Goal: Task Accomplishment & Management: Manage account settings

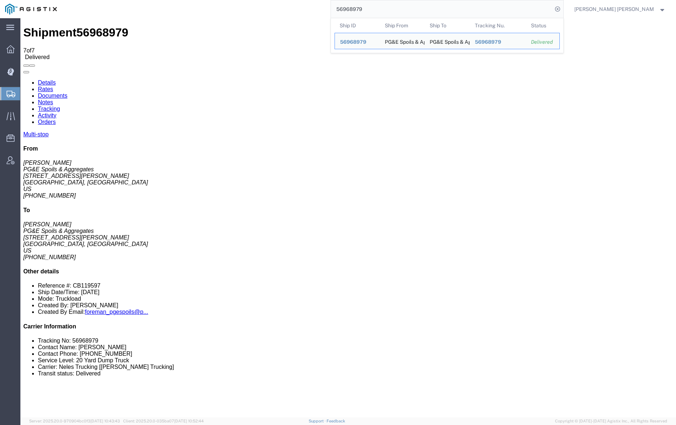
click at [387, 7] on input "56968979" at bounding box center [442, 8] width 222 height 17
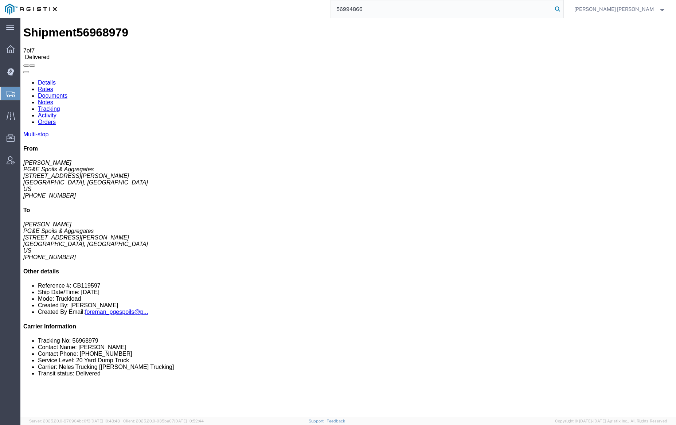
click at [563, 9] on icon at bounding box center [557, 9] width 10 height 10
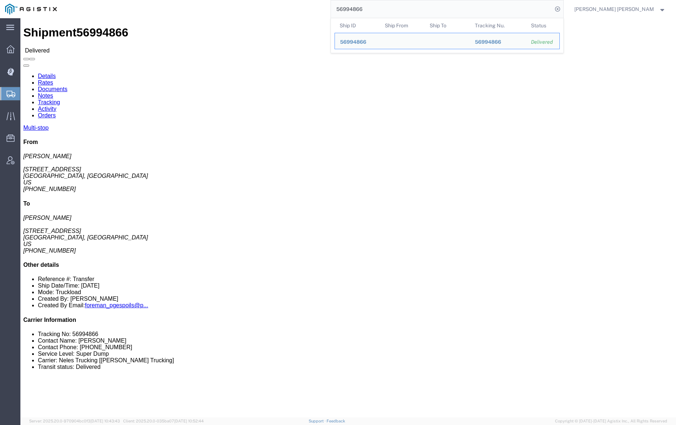
click link "Documents"
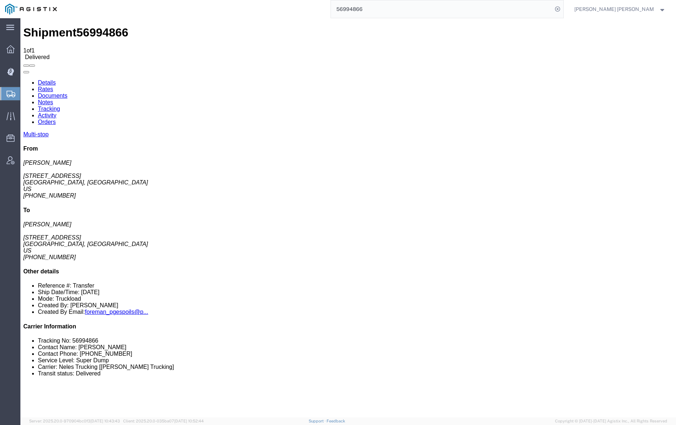
click at [53, 99] on link "Notes" at bounding box center [45, 102] width 15 height 6
click at [60, 106] on link "Tracking" at bounding box center [49, 109] width 22 height 6
click at [67, 93] on link "Documents" at bounding box center [53, 96] width 30 height 6
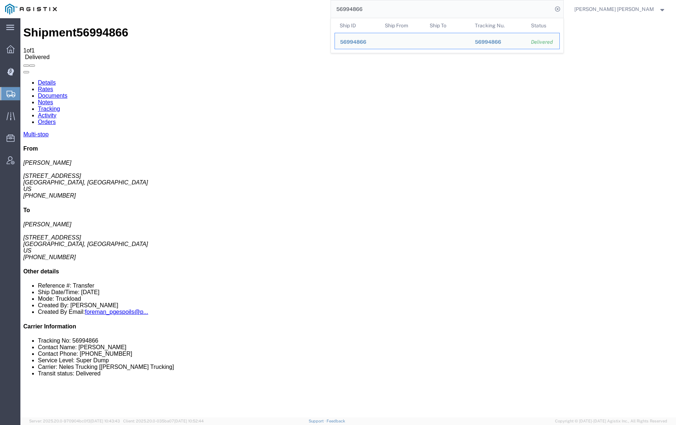
click at [382, 6] on input "56994866" at bounding box center [442, 8] width 222 height 17
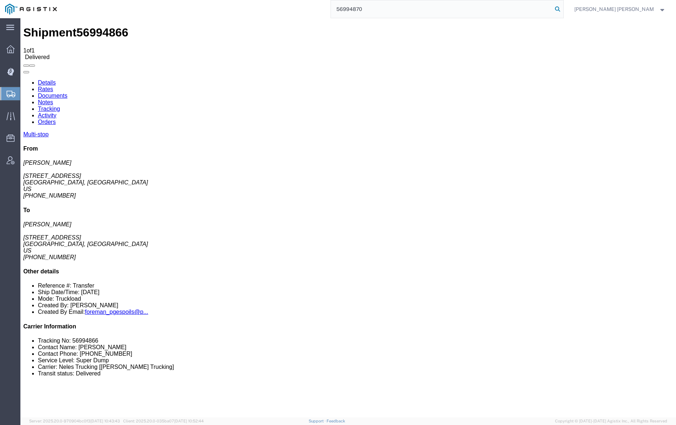
click at [563, 7] on icon at bounding box center [557, 9] width 10 height 10
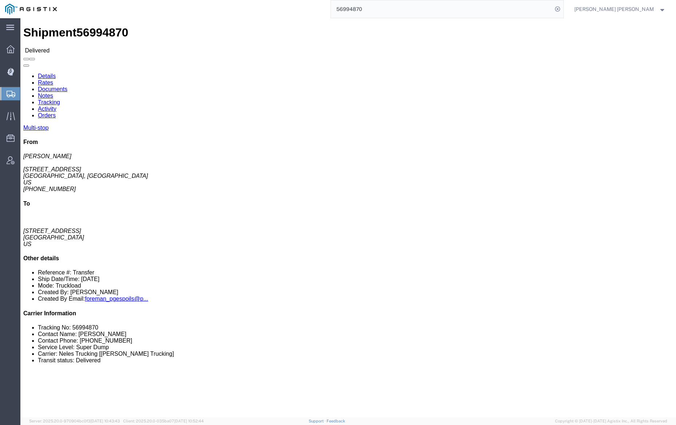
click link "Documents"
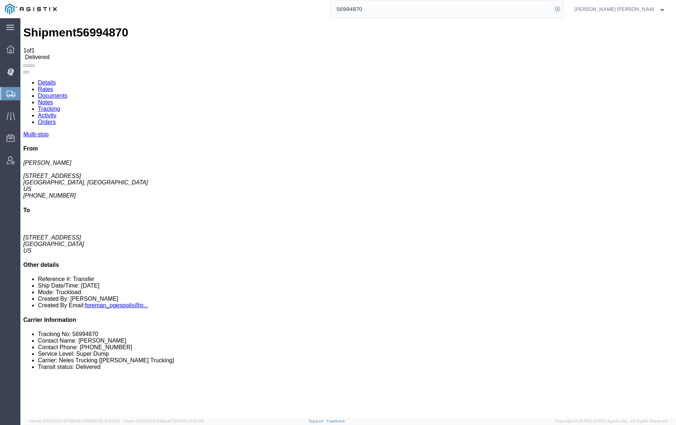
click at [53, 99] on link "Notes" at bounding box center [45, 102] width 15 height 6
click at [231, 35] on div "Shipment 56994870 5 of 5 Delivered" at bounding box center [348, 43] width 650 height 34
click at [60, 106] on link "Tracking" at bounding box center [49, 109] width 22 height 6
click at [53, 99] on link "Notes" at bounding box center [45, 102] width 15 height 6
click at [67, 93] on link "Documents" at bounding box center [53, 96] width 30 height 6
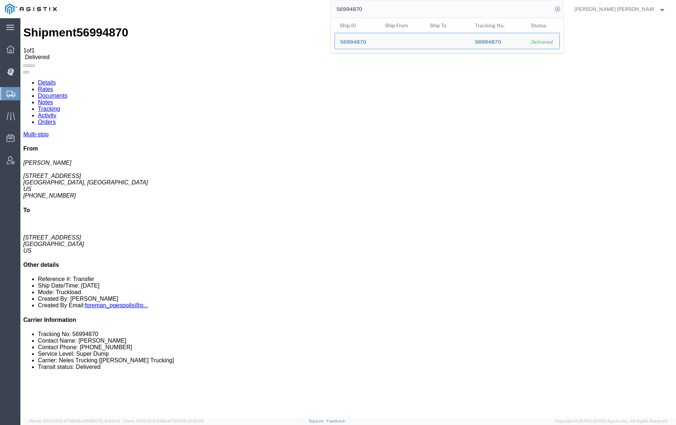
click at [393, 7] on input "56994870" at bounding box center [442, 8] width 222 height 17
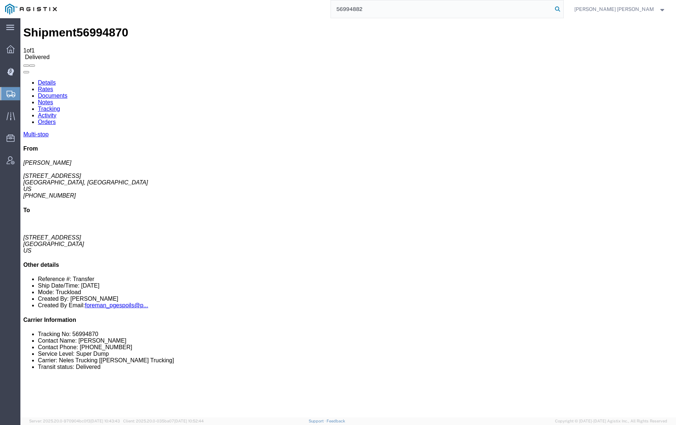
click at [563, 7] on icon at bounding box center [557, 9] width 10 height 10
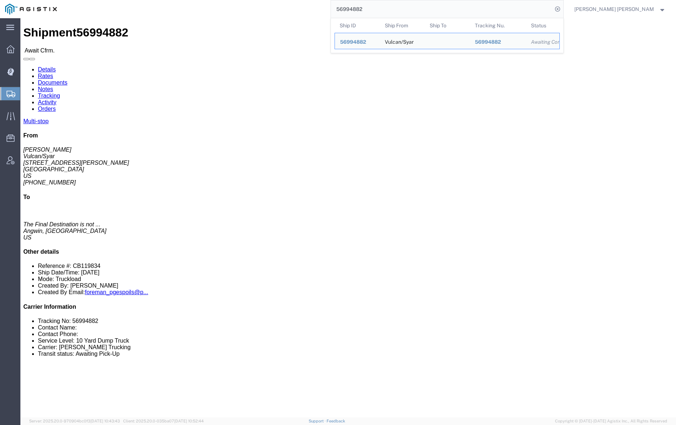
click at [383, 7] on input "56994882" at bounding box center [442, 8] width 222 height 17
paste input "3"
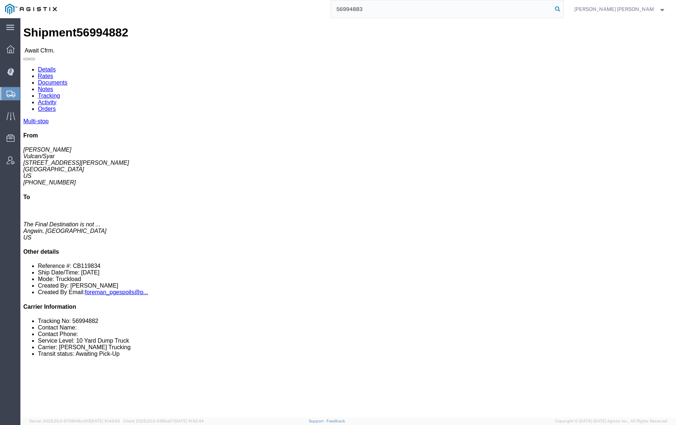
type input "56994883"
click at [563, 10] on icon at bounding box center [557, 9] width 10 height 10
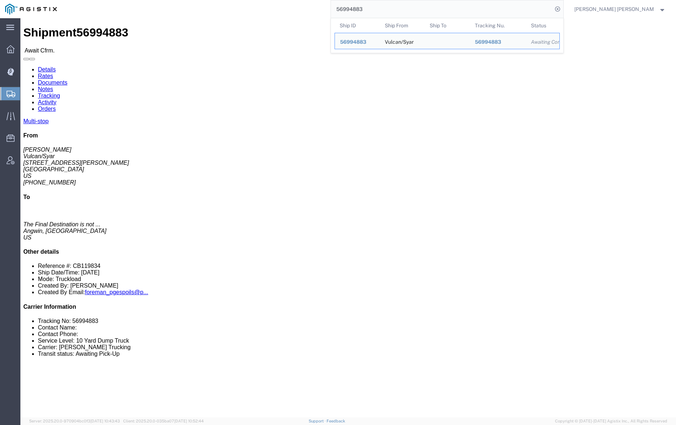
click link "Documents"
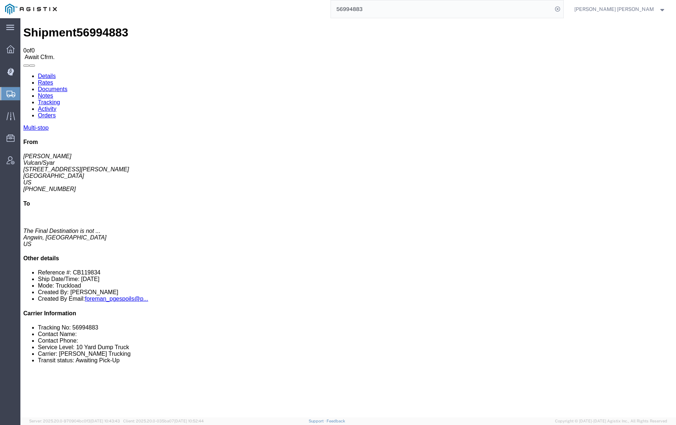
click at [67, 86] on link "Documents" at bounding box center [53, 89] width 30 height 6
click at [60, 99] on link "Tracking" at bounding box center [49, 102] width 22 height 6
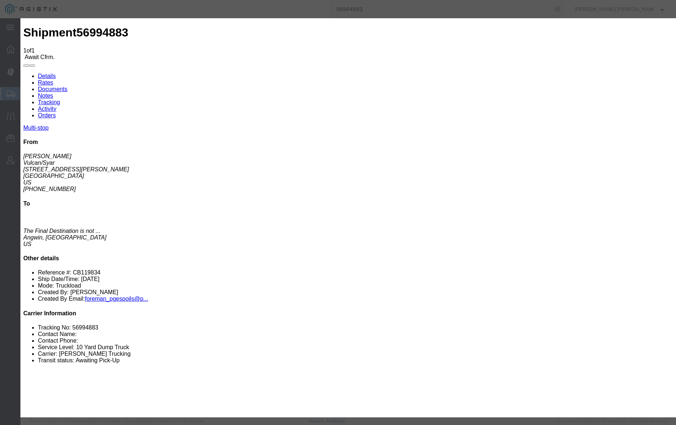
type input "[DATE]"
type input "4:00 PM"
select select "DELIVRED"
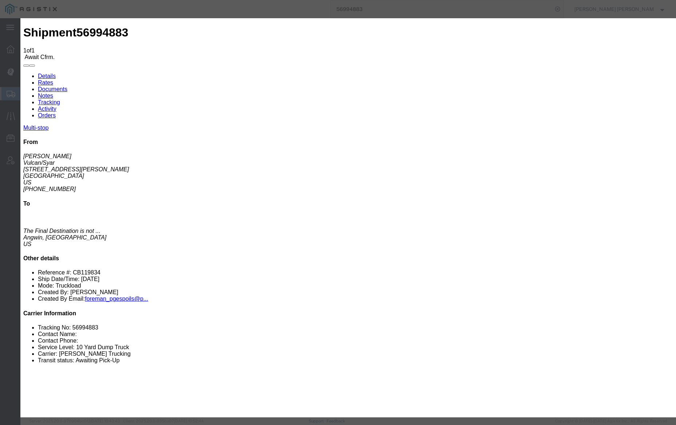
select select "{"pickupDeliveryInfoId": "123293066","pickupOrDelivery": "P","stopNum": "1","lo…"
select select "CA"
type input "Vallejo"
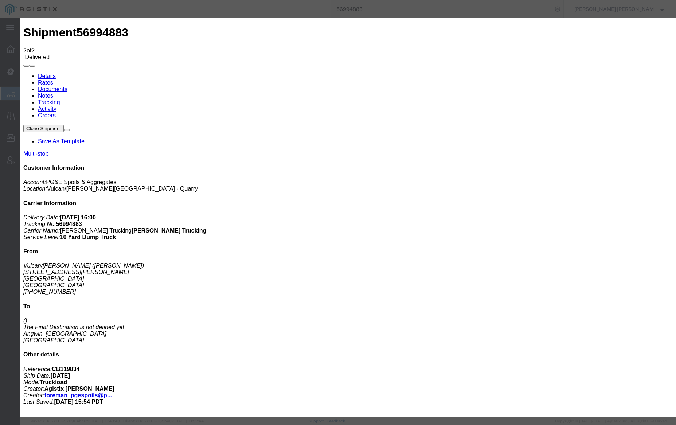
type input "[DATE]"
type input "7:00 AM"
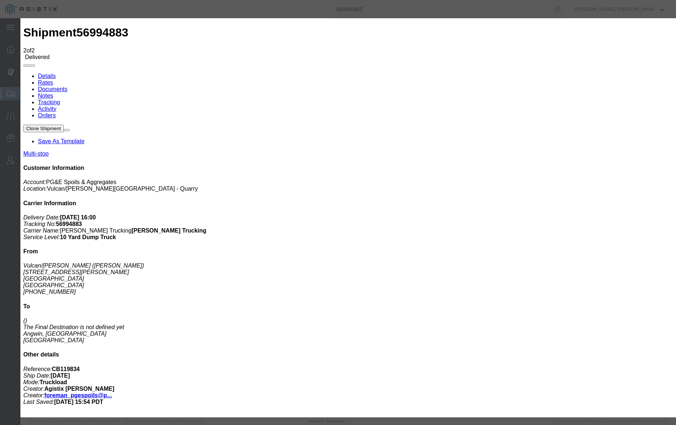
type input "[DATE]"
select select "{"pickupDeliveryInfoId": "123293066","pickupOrDelivery": "P","stopNum": "1","lo…"
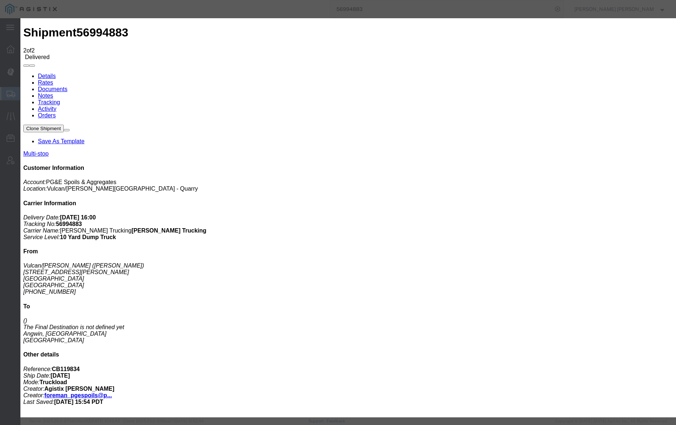
select select "CA"
type input "Vallejo"
select select "ARVPULOC"
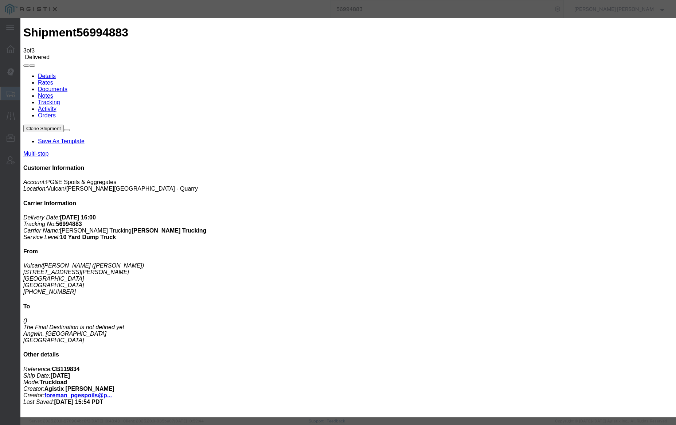
type input "[DATE]"
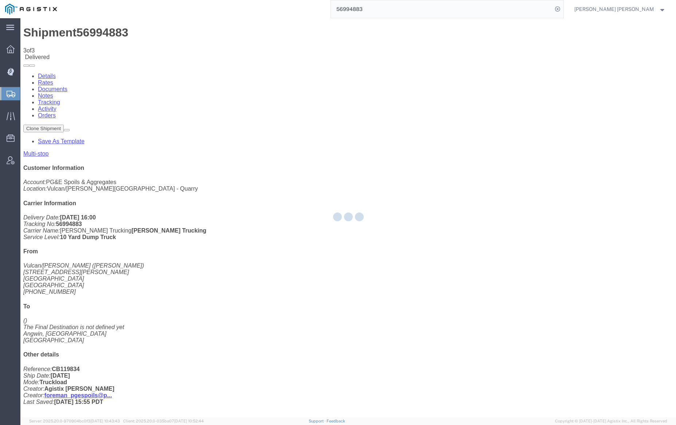
click at [53, 93] on link "Notes" at bounding box center [45, 96] width 15 height 6
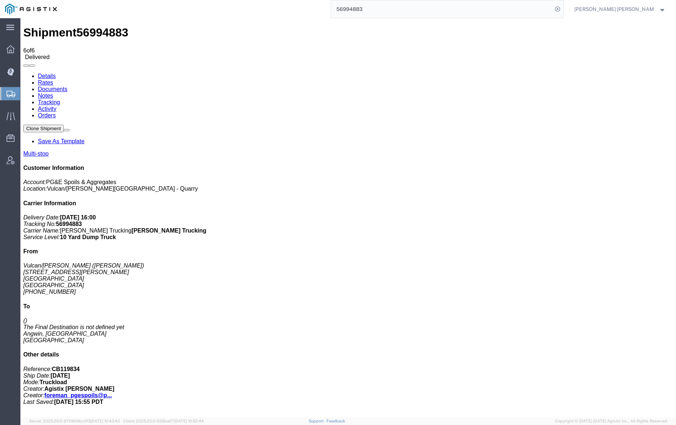
click at [385, 8] on input "56994883" at bounding box center [442, 8] width 222 height 17
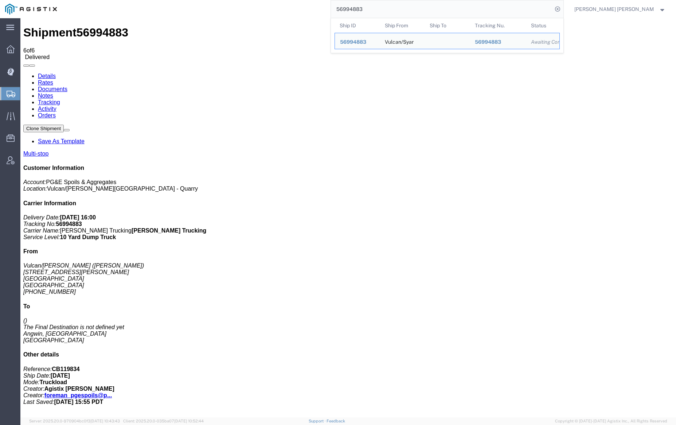
click at [385, 8] on input "56994883" at bounding box center [442, 8] width 222 height 17
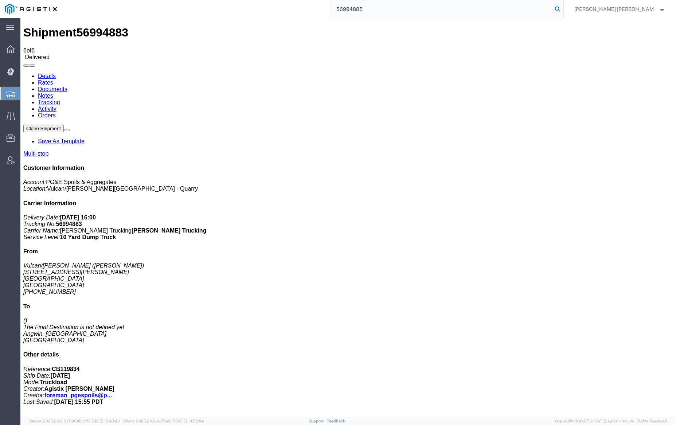
type input "56994885"
click at [563, 8] on icon at bounding box center [557, 9] width 10 height 10
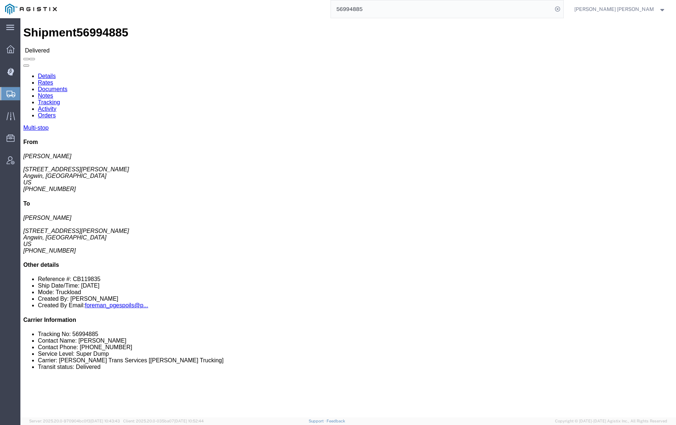
click link "Documents"
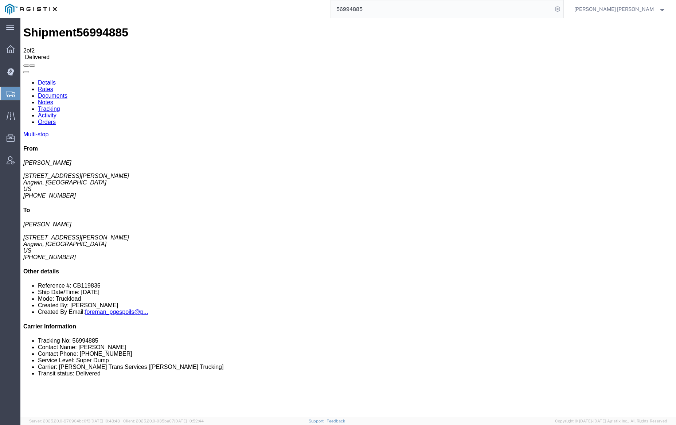
click at [53, 99] on link "Notes" at bounding box center [45, 102] width 15 height 6
click at [60, 106] on link "Tracking" at bounding box center [49, 109] width 22 height 6
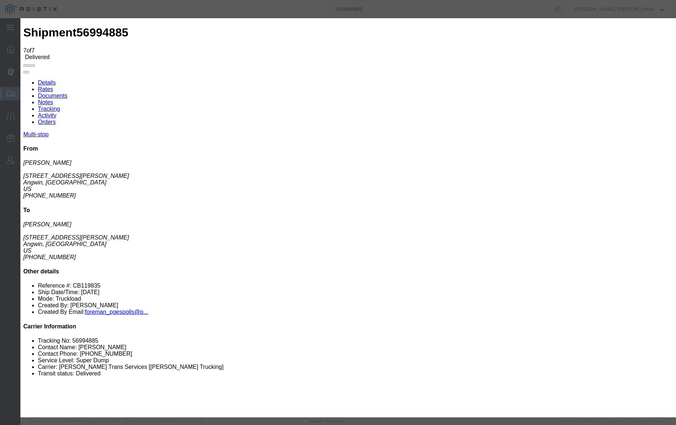
type input "1:06 PM"
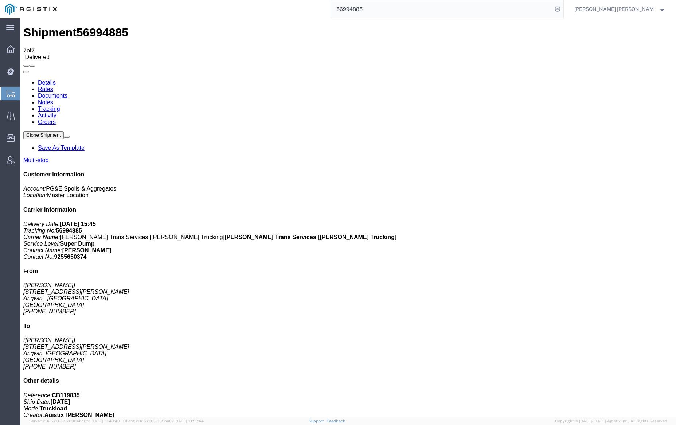
click at [376, 11] on input "56994885" at bounding box center [442, 8] width 222 height 17
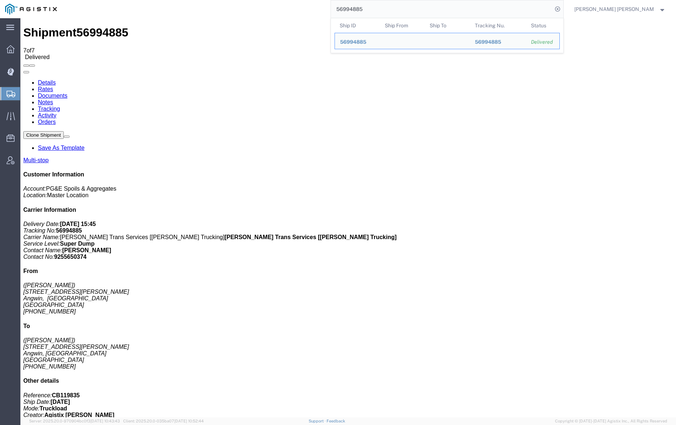
click at [376, 11] on input "56994885" at bounding box center [442, 8] width 222 height 17
paste input "6"
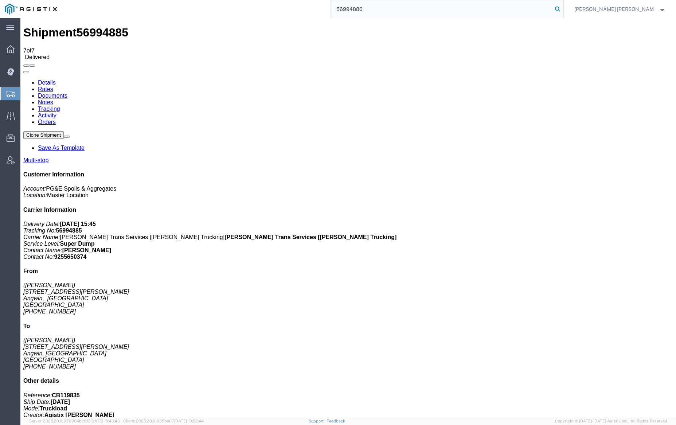
click at [563, 9] on icon at bounding box center [557, 9] width 10 height 10
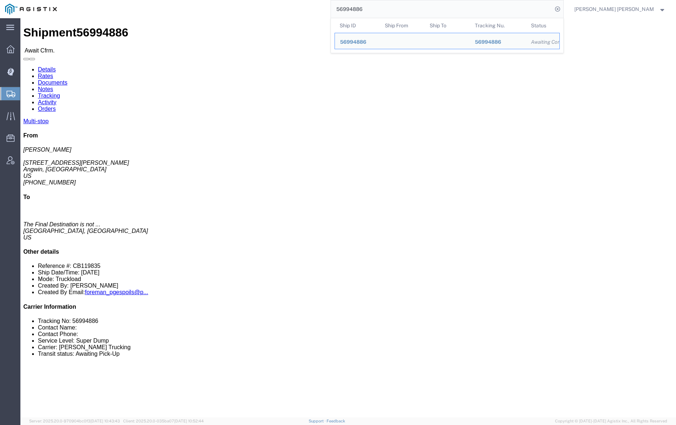
click at [387, 11] on input "56994886" at bounding box center [442, 8] width 222 height 17
paste input "7"
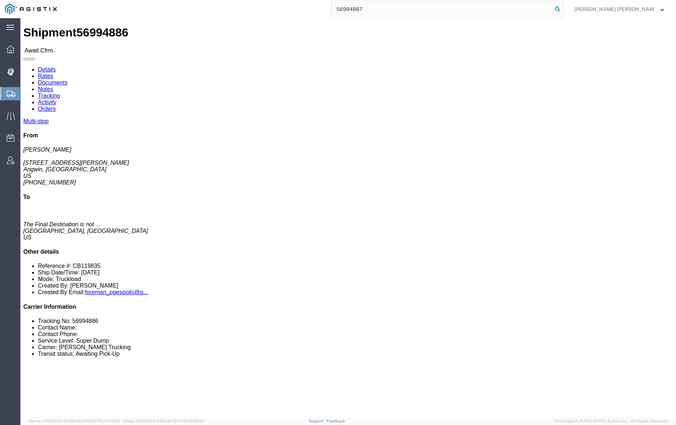
click at [563, 9] on icon at bounding box center [557, 9] width 10 height 10
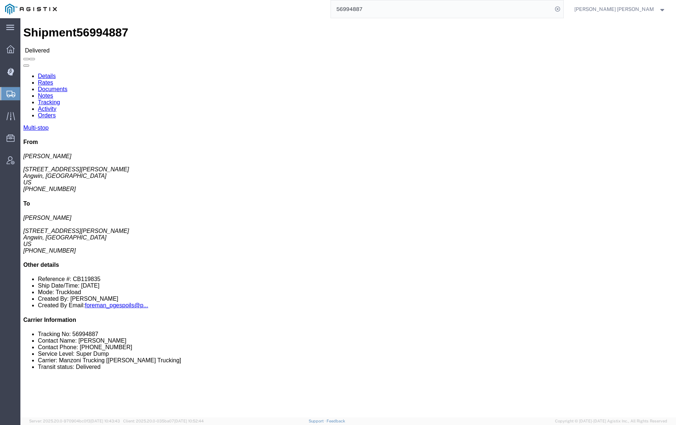
click link "Documents"
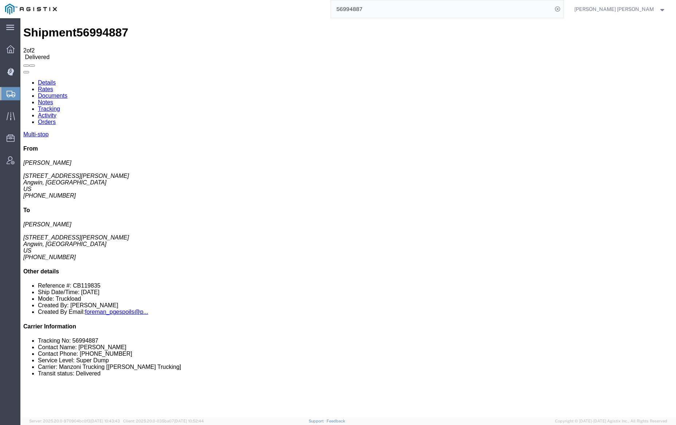
click at [53, 99] on link "Notes" at bounding box center [45, 102] width 15 height 6
click at [389, 12] on input "56994887" at bounding box center [442, 8] width 222 height 17
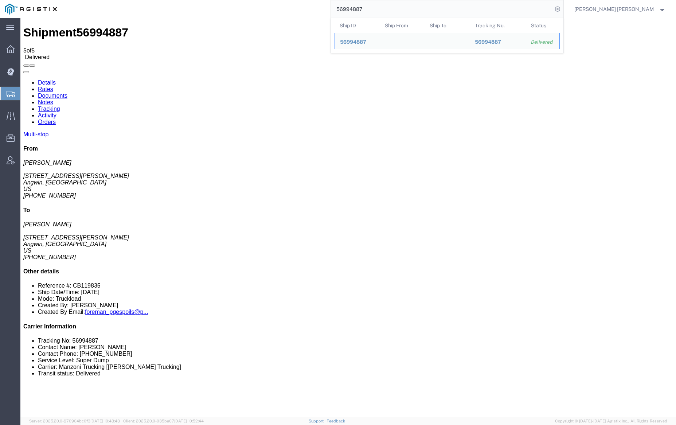
click at [389, 12] on input "56994887" at bounding box center [442, 8] width 222 height 17
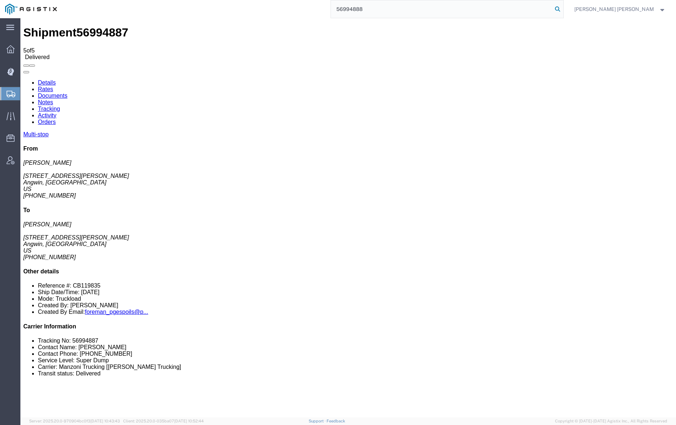
click at [563, 9] on icon at bounding box center [557, 9] width 10 height 10
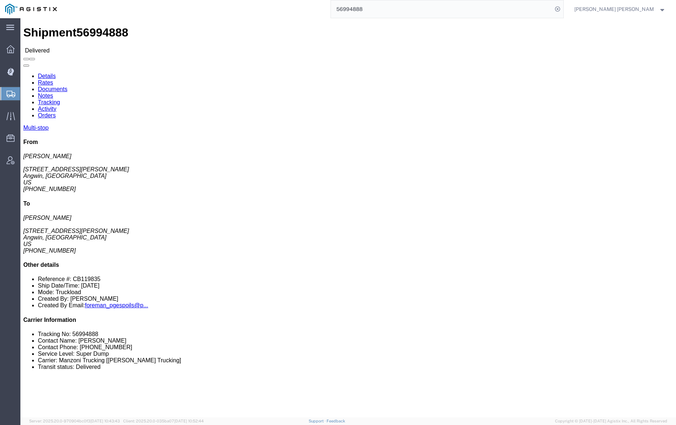
click div
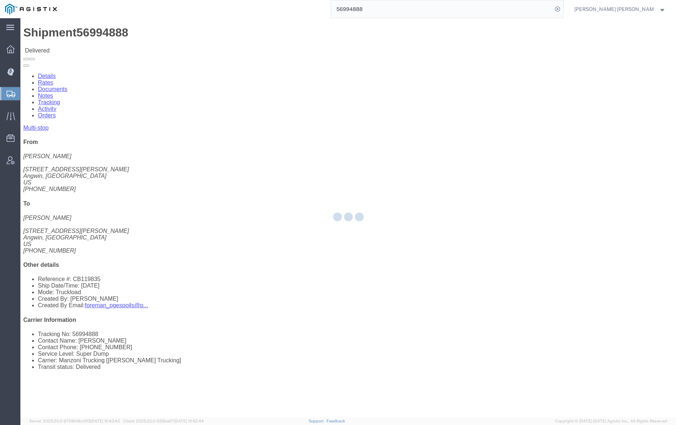
click at [105, 43] on div at bounding box center [348, 217] width 656 height 399
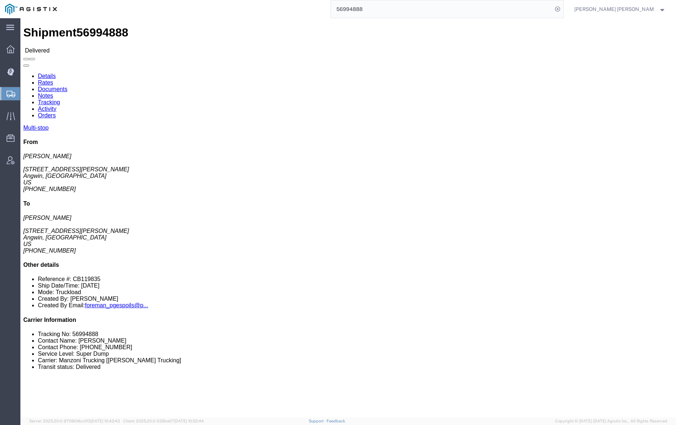
click link "Documents"
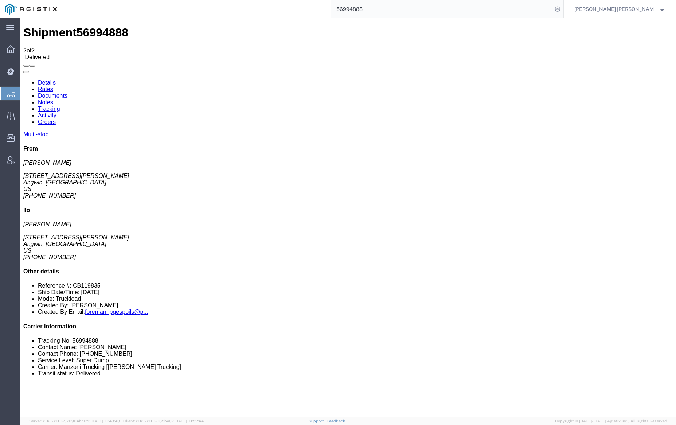
click at [53, 99] on link "Notes" at bounding box center [45, 102] width 15 height 6
click at [387, 5] on input "56994888" at bounding box center [442, 8] width 222 height 17
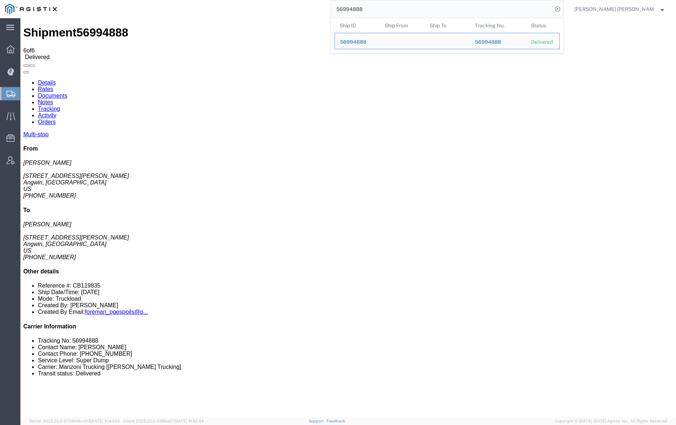
click at [387, 5] on input "56994888" at bounding box center [442, 8] width 222 height 17
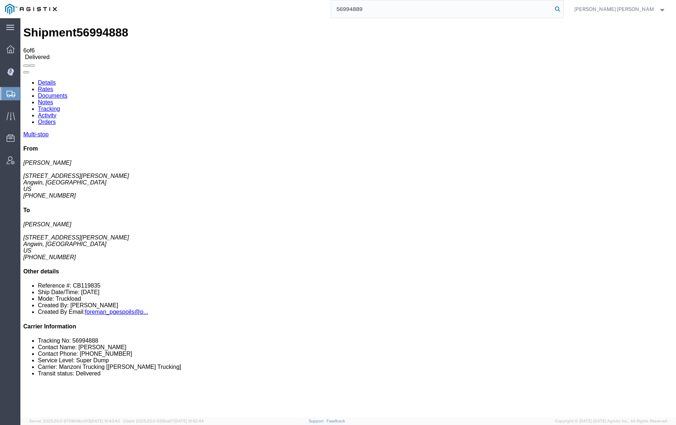
click at [563, 7] on icon at bounding box center [557, 9] width 10 height 10
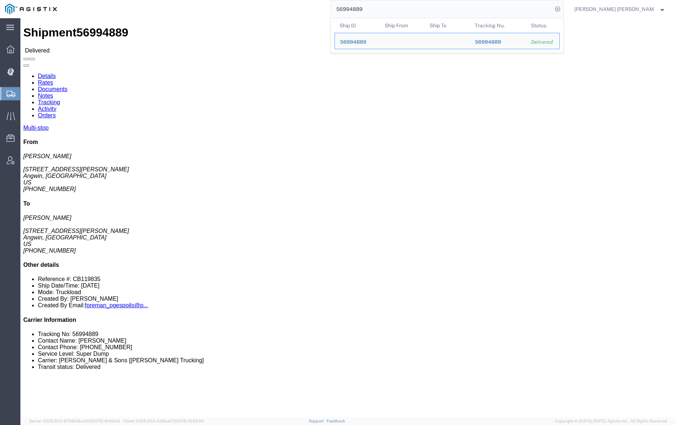
click link "Documents"
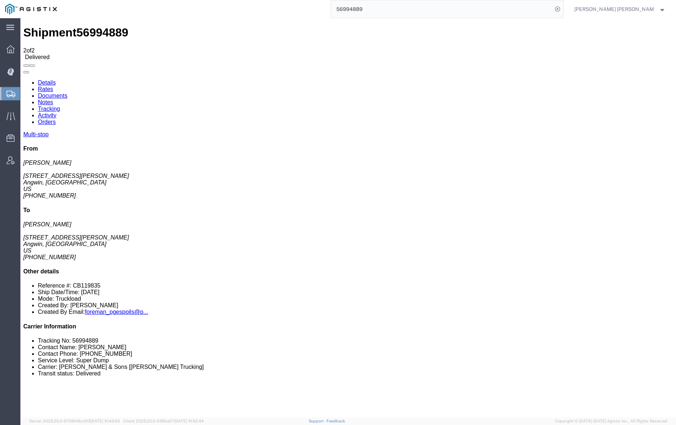
click at [53, 99] on link "Notes" at bounding box center [45, 102] width 15 height 6
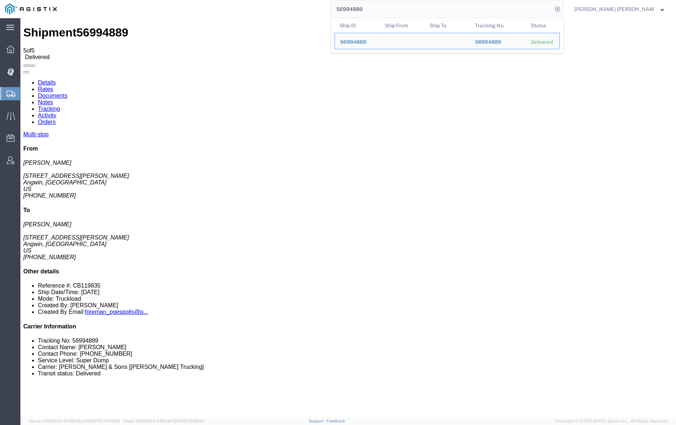
click at [386, 10] on input "56994889" at bounding box center [442, 8] width 222 height 17
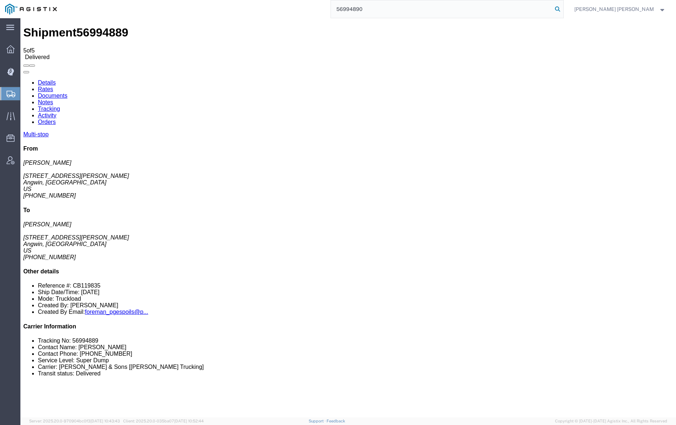
click at [563, 9] on icon at bounding box center [557, 9] width 10 height 10
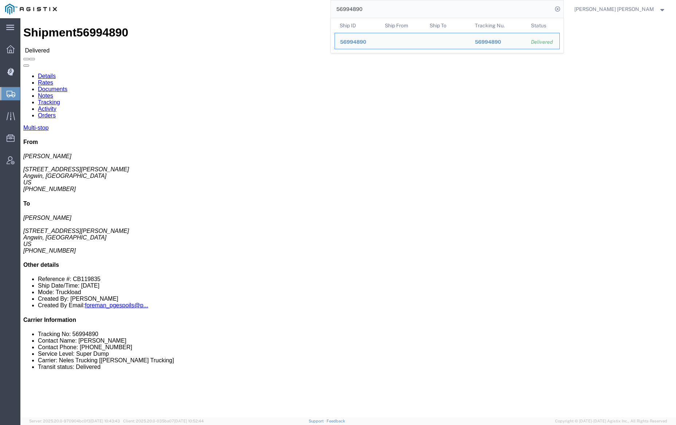
click link "Documents"
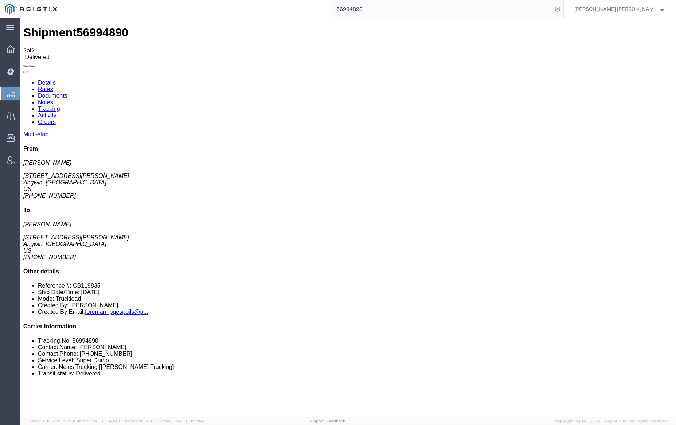
click at [53, 99] on link "Notes" at bounding box center [45, 102] width 15 height 6
click at [379, 11] on input "56994890" at bounding box center [442, 8] width 222 height 17
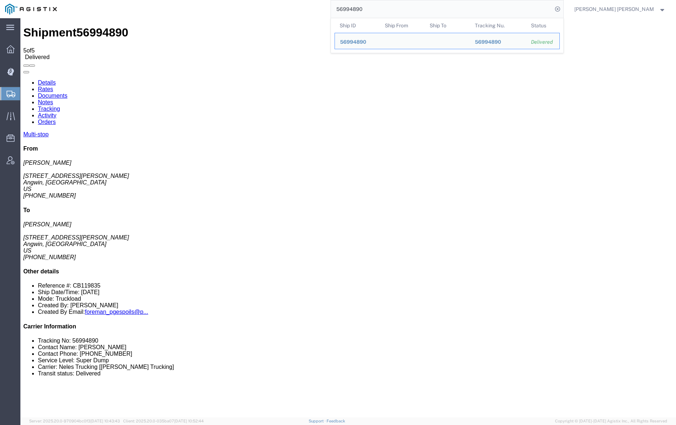
click at [380, 11] on input "56994890" at bounding box center [442, 8] width 222 height 17
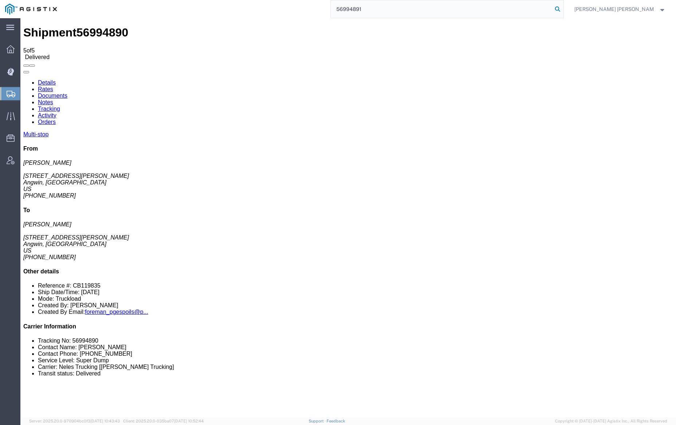
click at [563, 8] on icon at bounding box center [557, 9] width 10 height 10
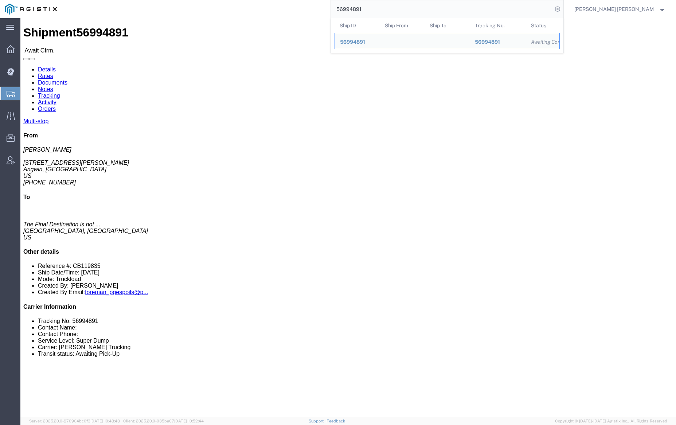
click at [382, 7] on input "56994891" at bounding box center [442, 8] width 222 height 17
paste input "2"
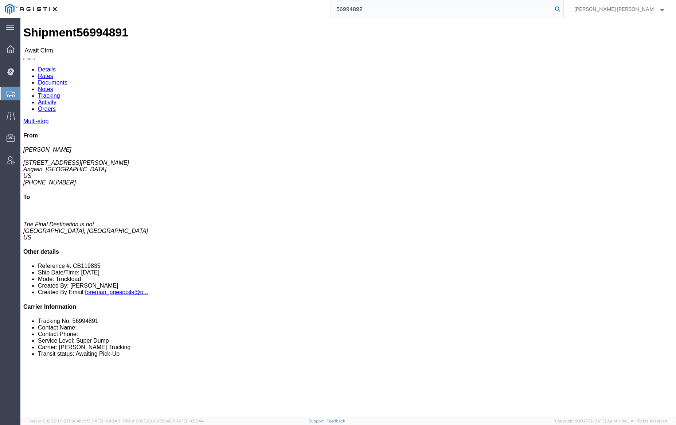
click at [563, 8] on icon at bounding box center [557, 9] width 10 height 10
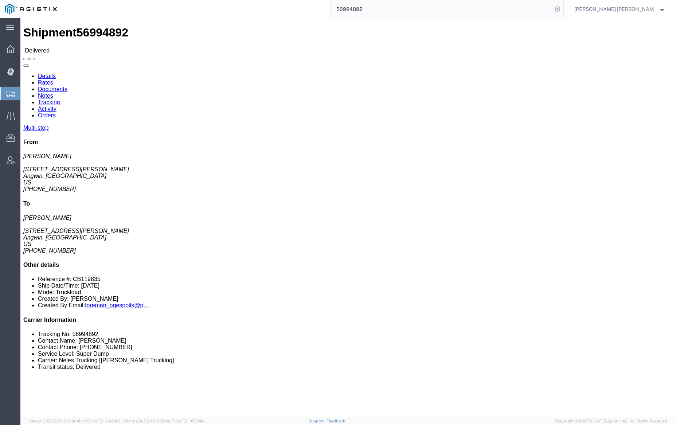
click link "Documents"
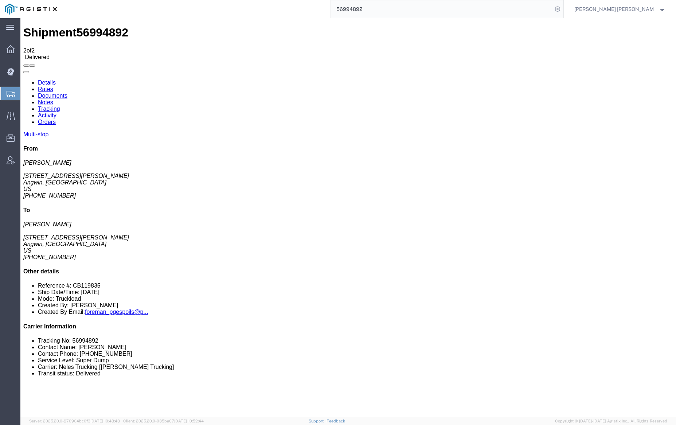
click at [53, 99] on link "Notes" at bounding box center [45, 102] width 15 height 6
click at [383, 8] on input "56994892" at bounding box center [442, 8] width 222 height 17
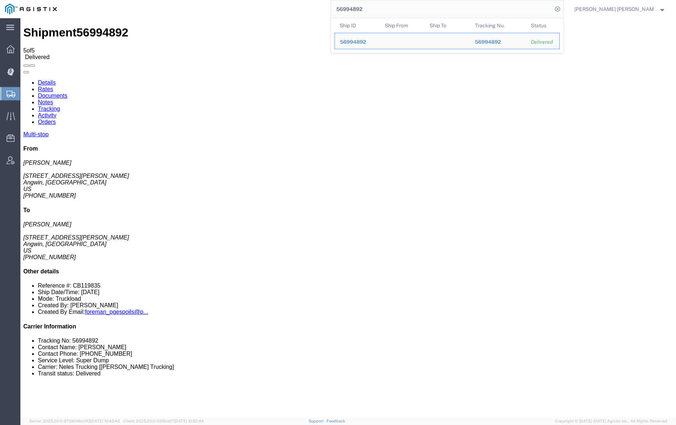
click at [383, 8] on input "56994892" at bounding box center [442, 8] width 222 height 17
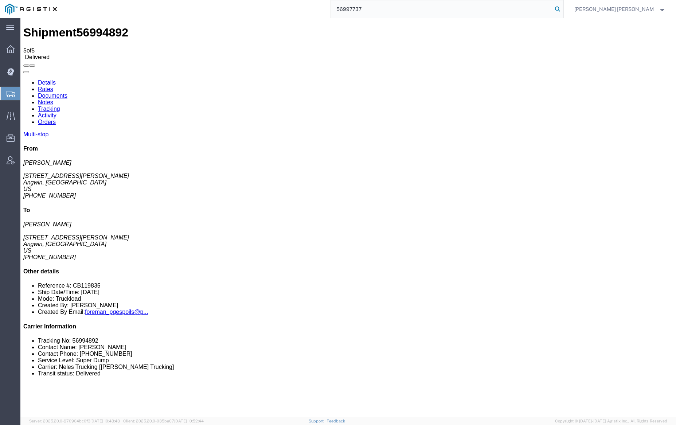
click at [563, 10] on icon at bounding box center [557, 9] width 10 height 10
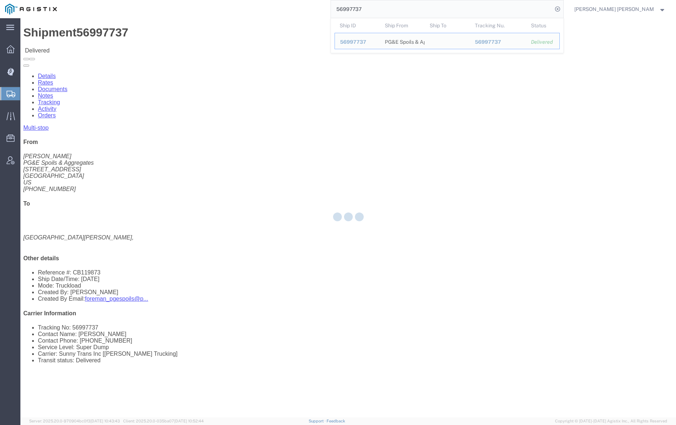
click div
click at [102, 39] on div at bounding box center [348, 217] width 656 height 399
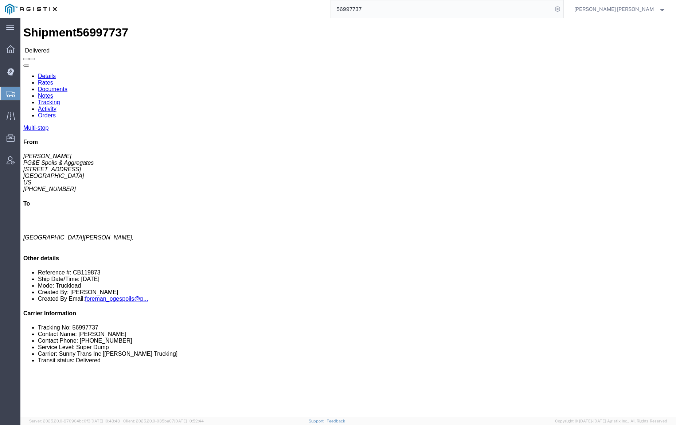
click link "Documents"
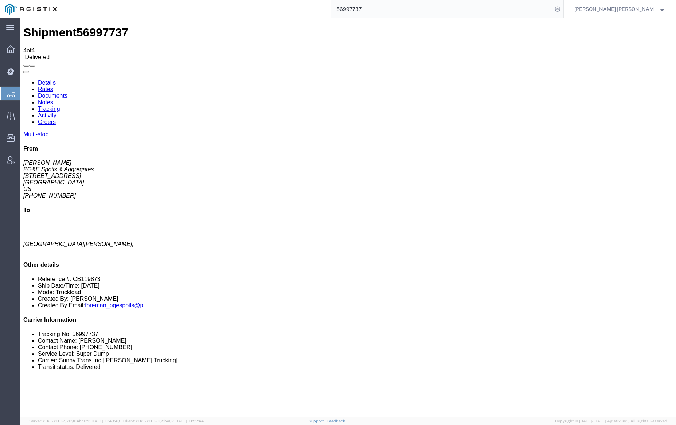
click at [53, 99] on link "Notes" at bounding box center [45, 102] width 15 height 6
click at [384, 9] on input "56997737" at bounding box center [442, 8] width 222 height 17
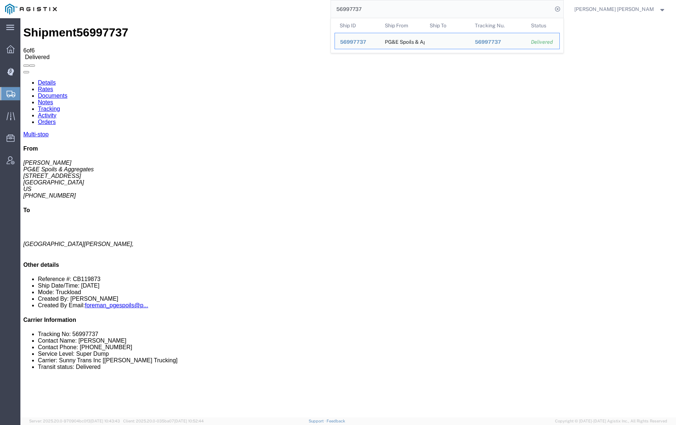
click at [384, 9] on input "56997737" at bounding box center [442, 8] width 222 height 17
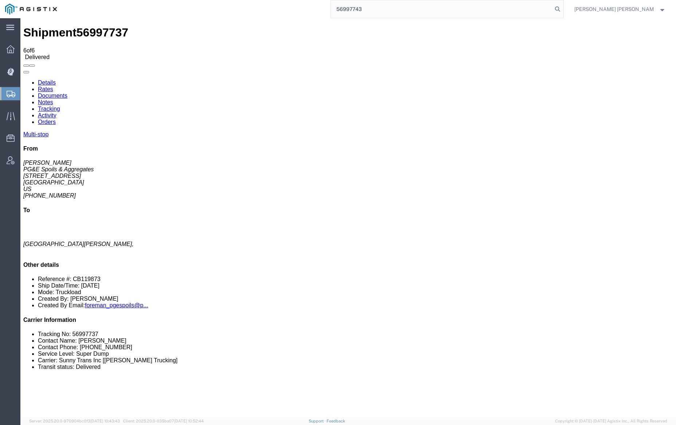
drag, startPoint x: 598, startPoint y: 7, endPoint x: 576, endPoint y: 7, distance: 21.9
click at [563, 7] on icon at bounding box center [557, 9] width 10 height 10
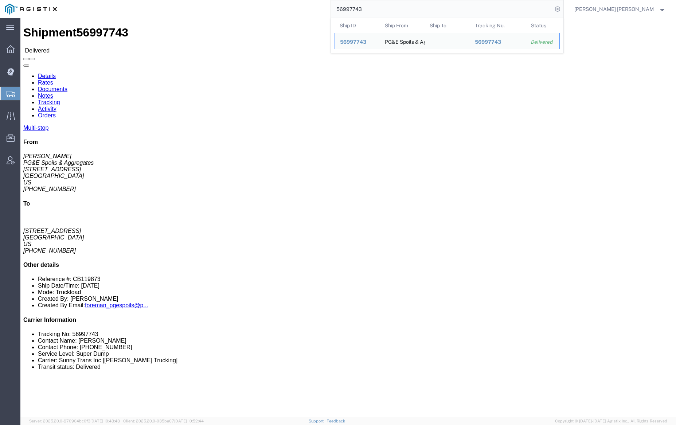
click link "Documents"
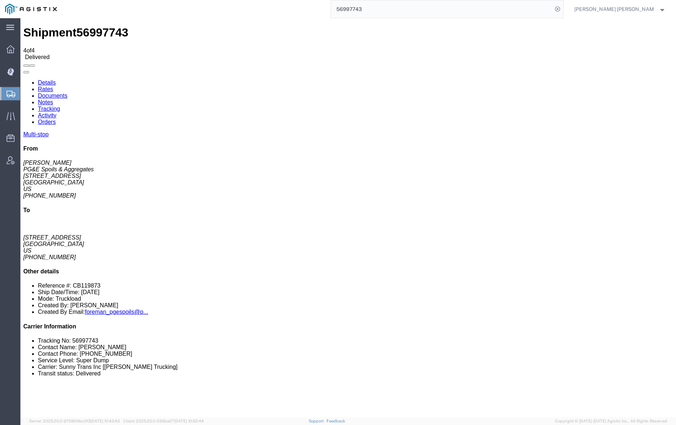
click at [383, 11] on input "56997743" at bounding box center [442, 8] width 222 height 17
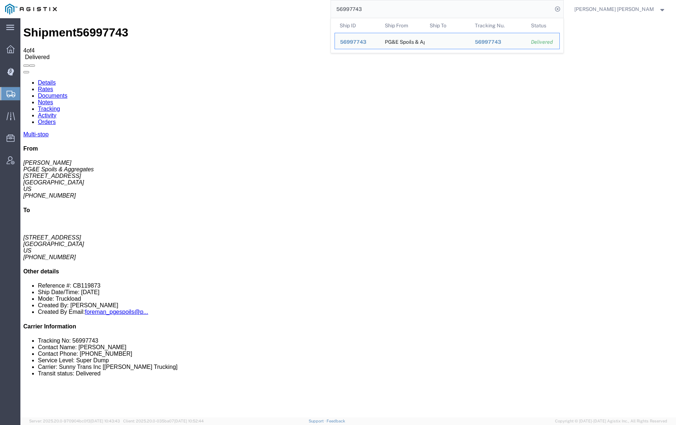
click at [383, 11] on input "56997743" at bounding box center [442, 8] width 222 height 17
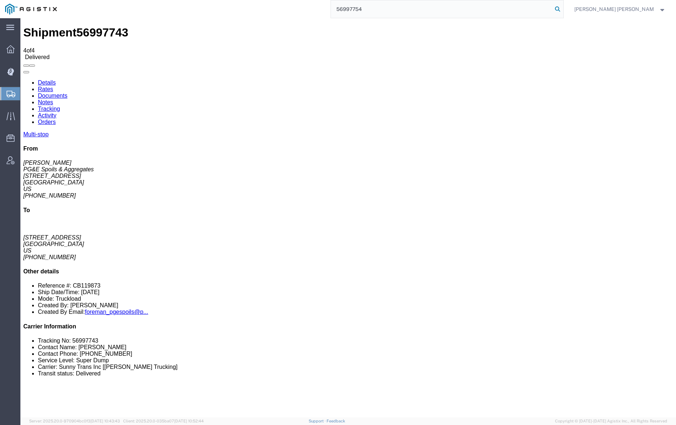
click at [563, 9] on icon at bounding box center [557, 9] width 10 height 10
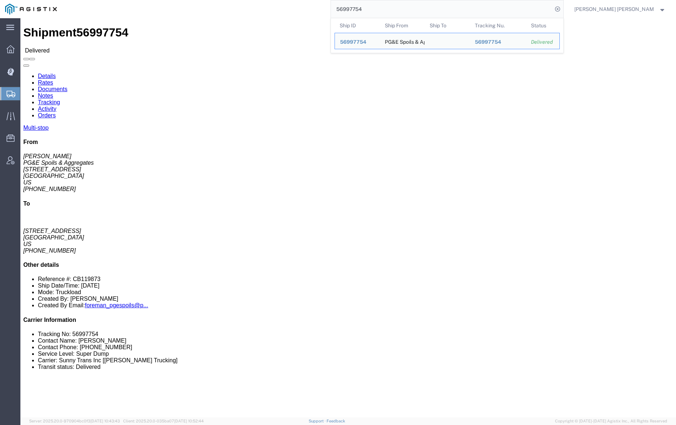
click link "Documents"
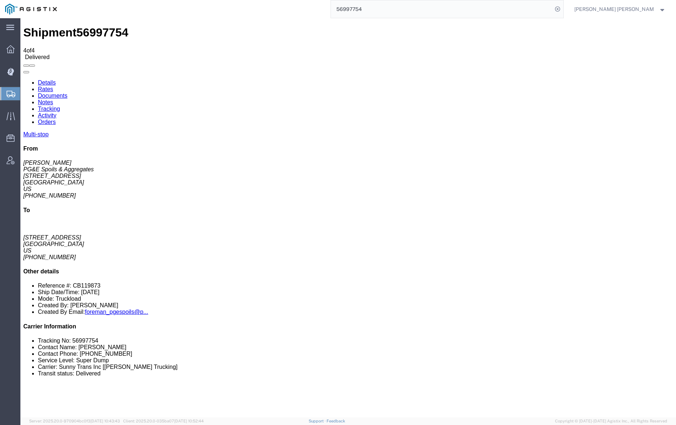
click at [53, 99] on link "Notes" at bounding box center [45, 102] width 15 height 6
click at [388, 3] on input "56997754" at bounding box center [442, 8] width 222 height 17
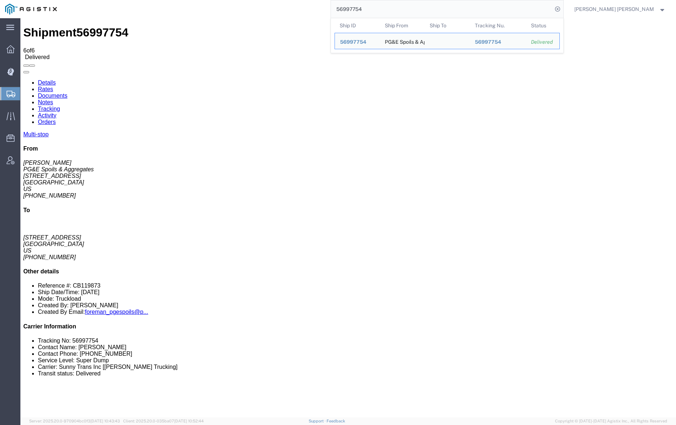
click at [388, 3] on input "56997754" at bounding box center [442, 8] width 222 height 17
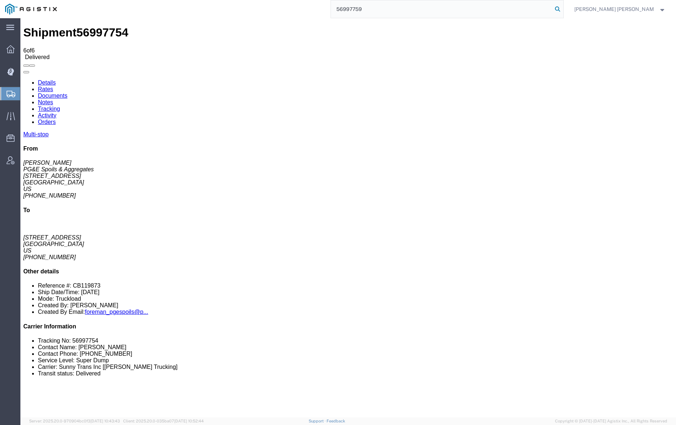
click at [563, 7] on icon at bounding box center [557, 9] width 10 height 10
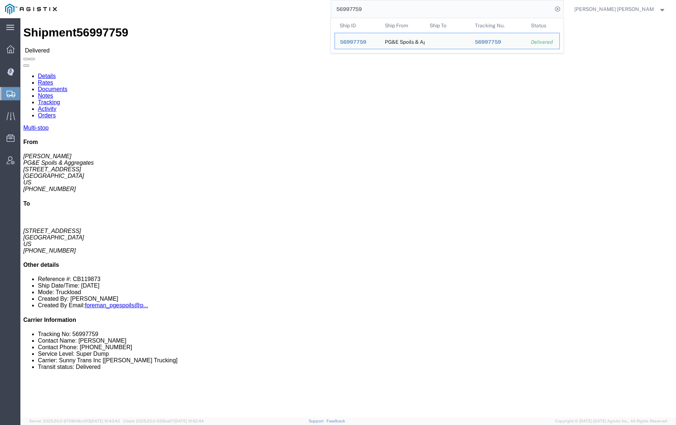
click link "Rates"
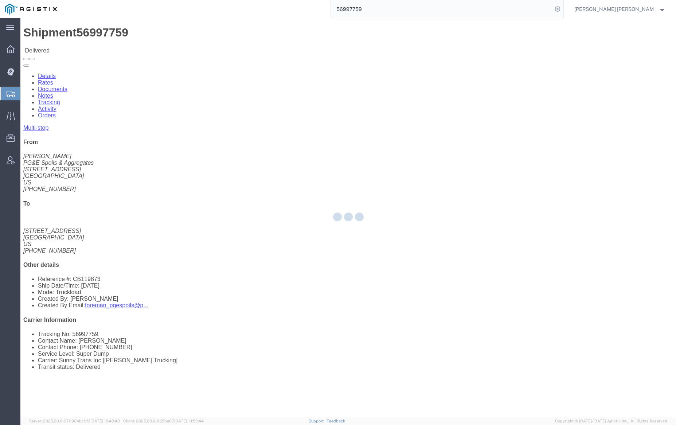
click at [101, 44] on div at bounding box center [348, 217] width 656 height 399
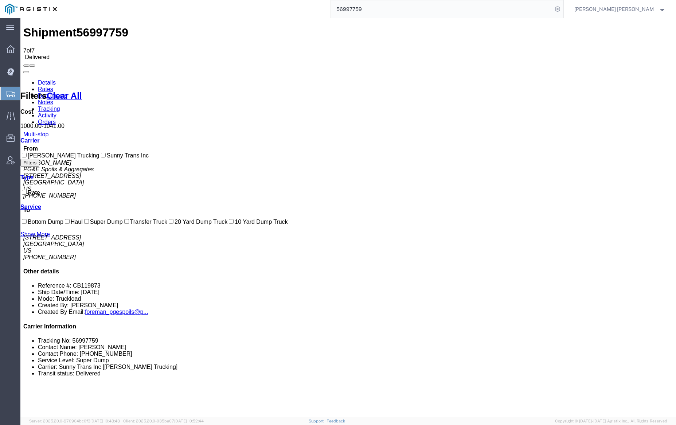
drag, startPoint x: 121, startPoint y: 62, endPoint x: 101, endPoint y: 44, distance: 27.6
click at [67, 93] on link "Documents" at bounding box center [53, 96] width 30 height 6
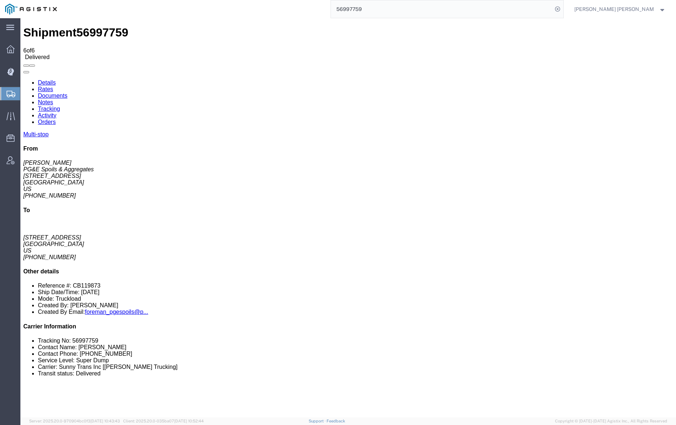
click at [53, 99] on link "Notes" at bounding box center [45, 102] width 15 height 6
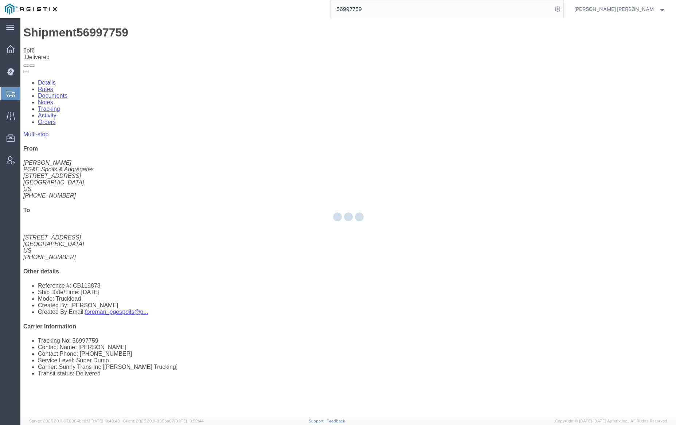
click at [133, 48] on div at bounding box center [348, 217] width 656 height 399
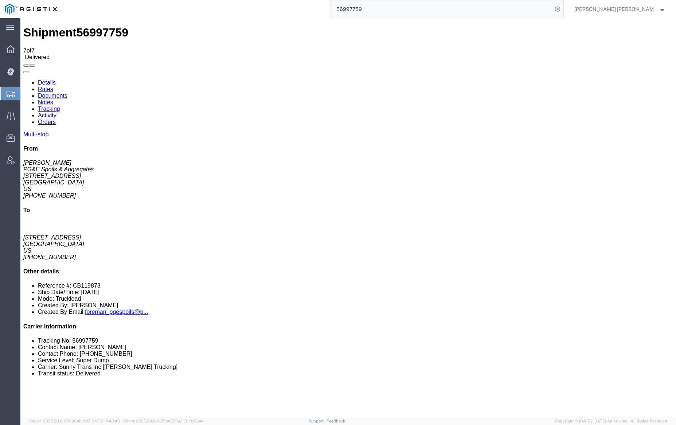
click at [388, 7] on input "56997759" at bounding box center [442, 8] width 222 height 17
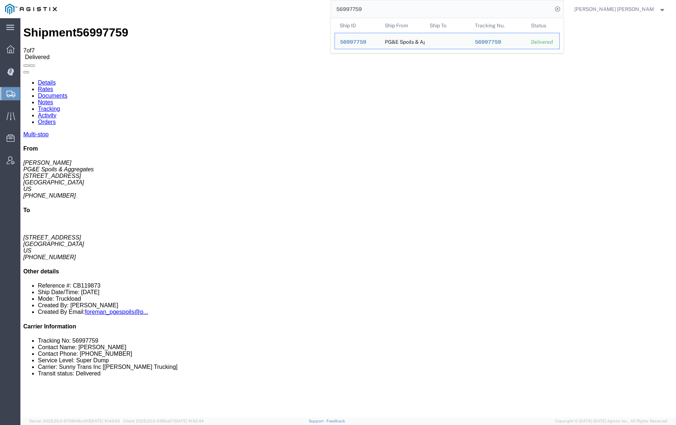
click at [388, 7] on input "56997759" at bounding box center [442, 8] width 222 height 17
paste input "66"
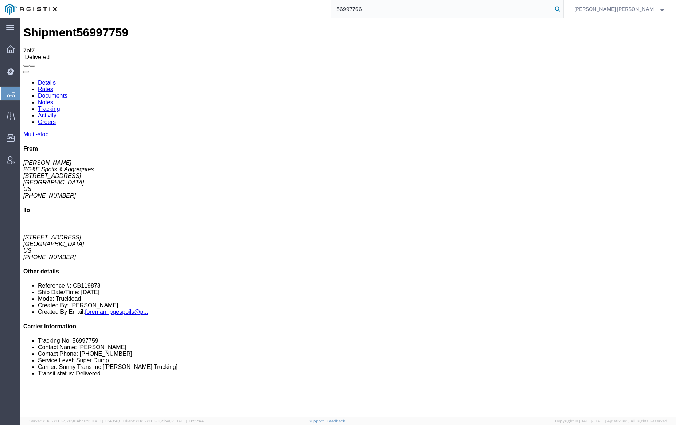
click at [563, 7] on icon at bounding box center [557, 9] width 10 height 10
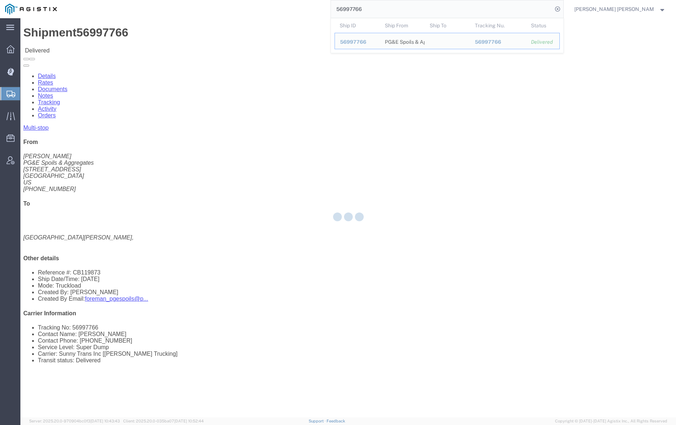
click at [99, 43] on div at bounding box center [348, 217] width 656 height 399
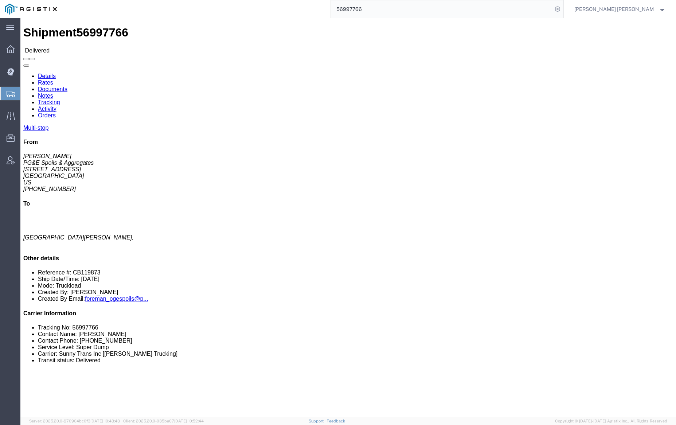
click link "Documents"
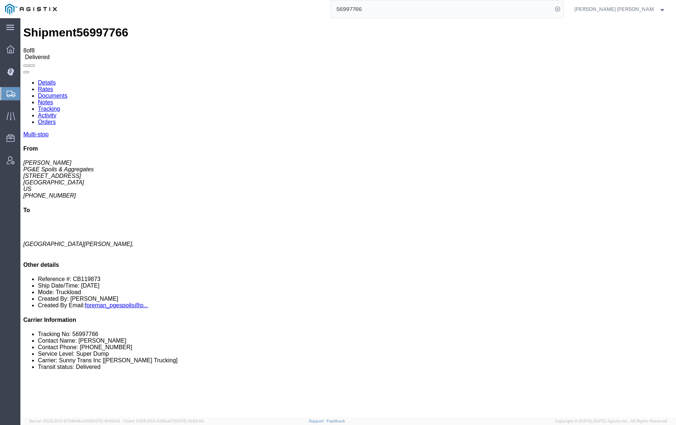
click at [53, 99] on link "Notes" at bounding box center [45, 102] width 15 height 6
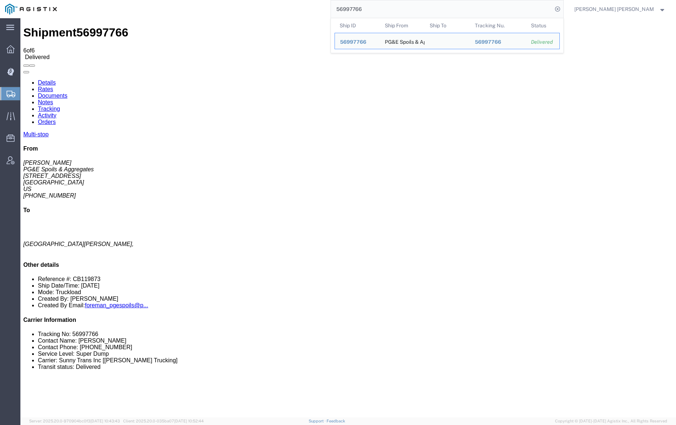
click at [386, 10] on input "56997766" at bounding box center [442, 8] width 222 height 17
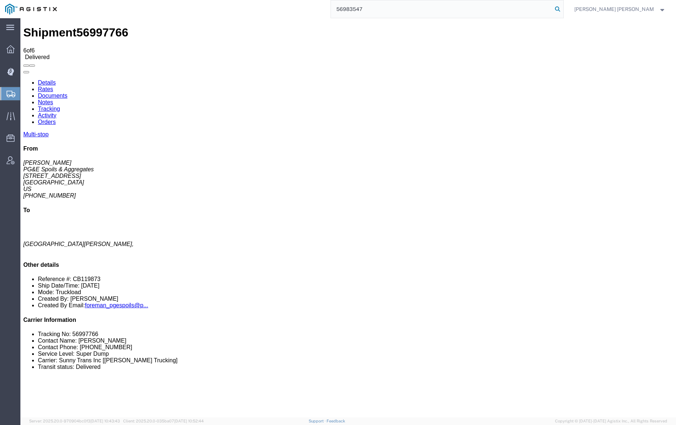
click at [563, 8] on icon at bounding box center [557, 9] width 10 height 10
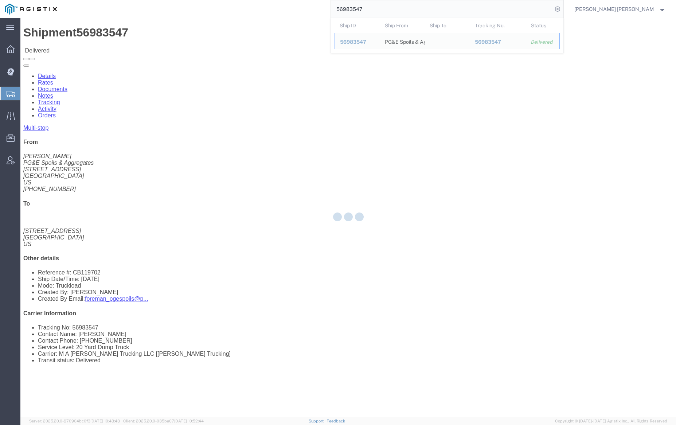
click at [107, 46] on div at bounding box center [348, 217] width 656 height 399
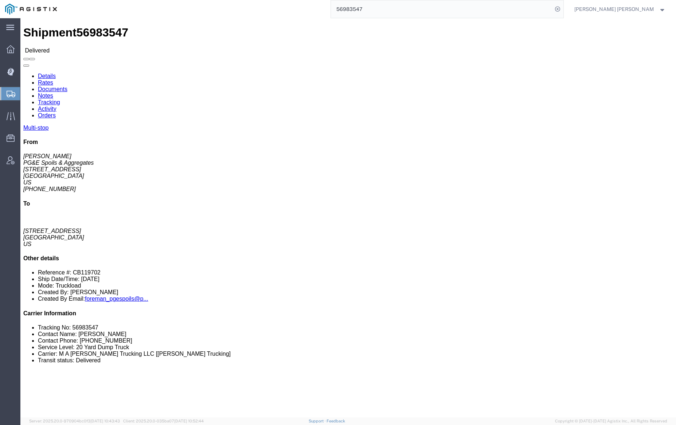
click link "Documents"
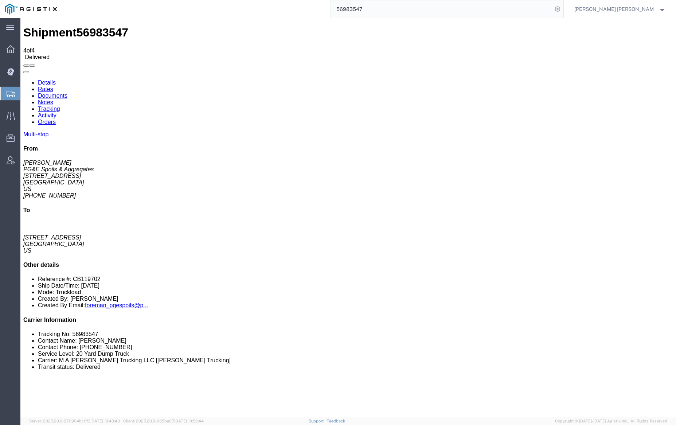
click at [53, 99] on link "Notes" at bounding box center [45, 102] width 15 height 6
click at [390, 11] on input "56983547" at bounding box center [442, 8] width 222 height 17
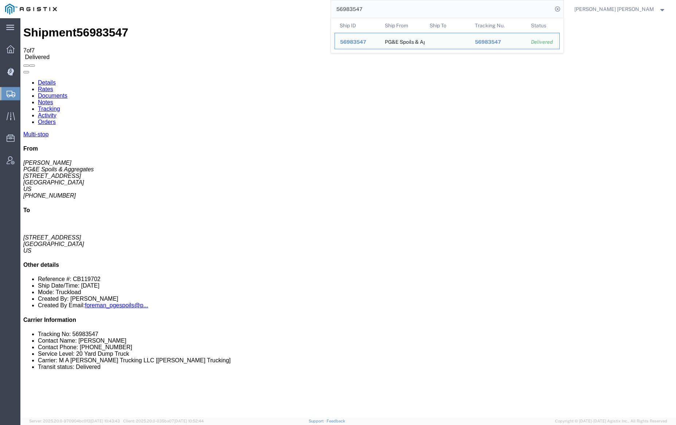
click at [390, 11] on input "56983547" at bounding box center [442, 8] width 222 height 17
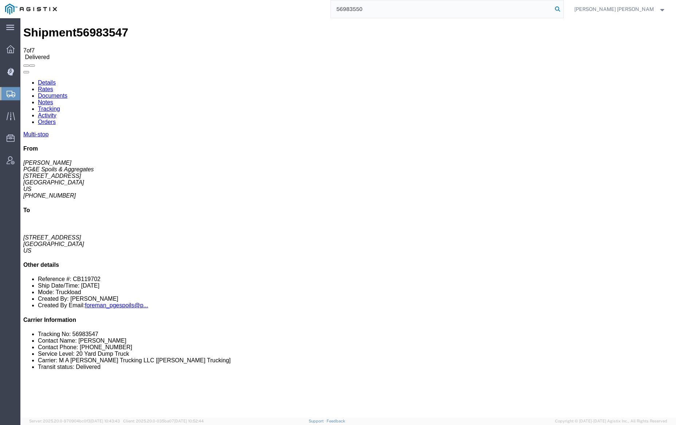
click at [563, 10] on icon at bounding box center [557, 9] width 10 height 10
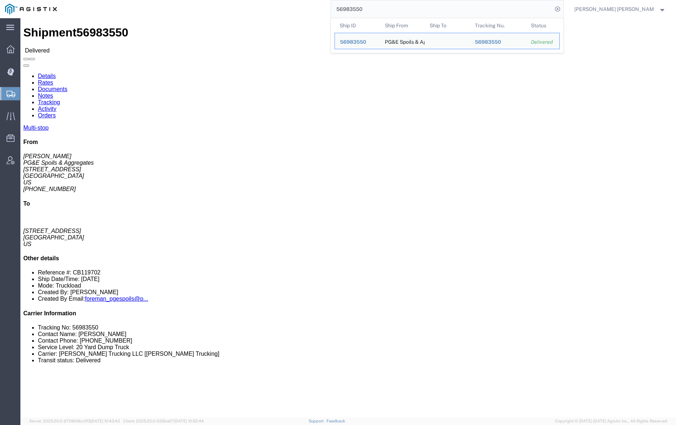
click link "Documents"
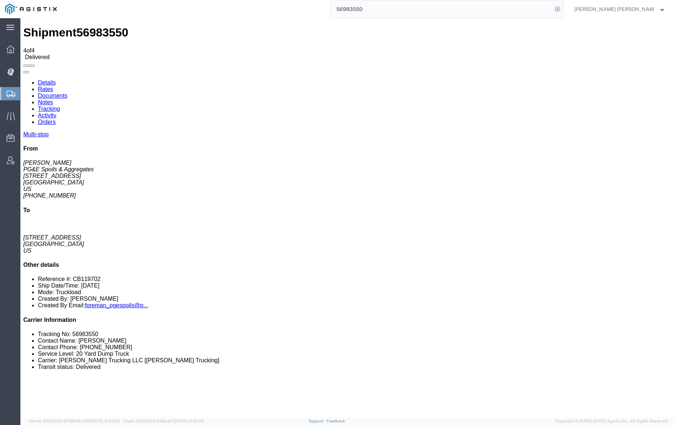
click at [53, 99] on link "Notes" at bounding box center [45, 102] width 15 height 6
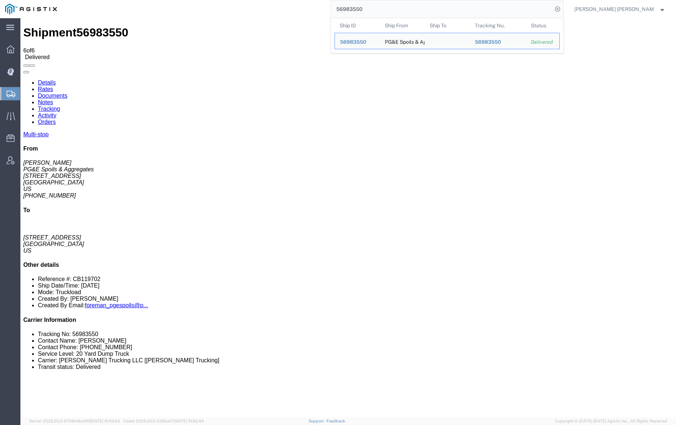
click at [373, 6] on input "56983550" at bounding box center [442, 8] width 222 height 17
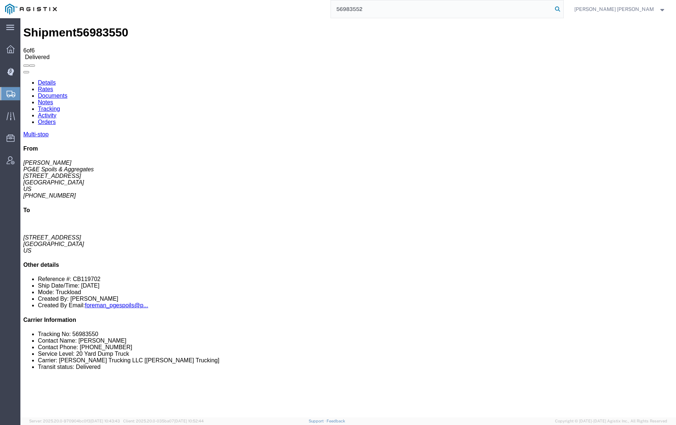
click at [563, 5] on icon at bounding box center [557, 9] width 10 height 10
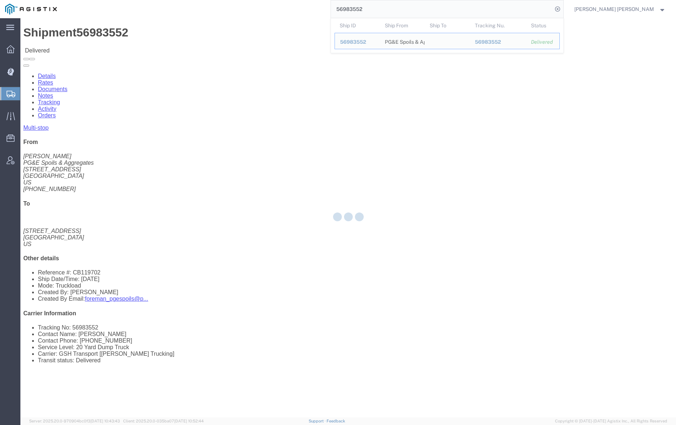
click at [102, 44] on div at bounding box center [348, 217] width 656 height 399
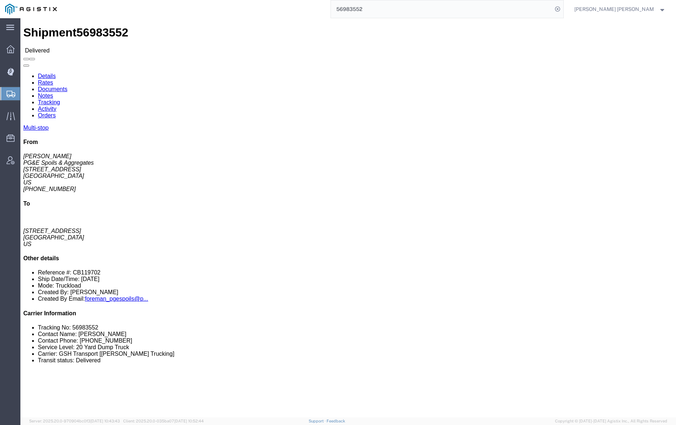
click link "Documents"
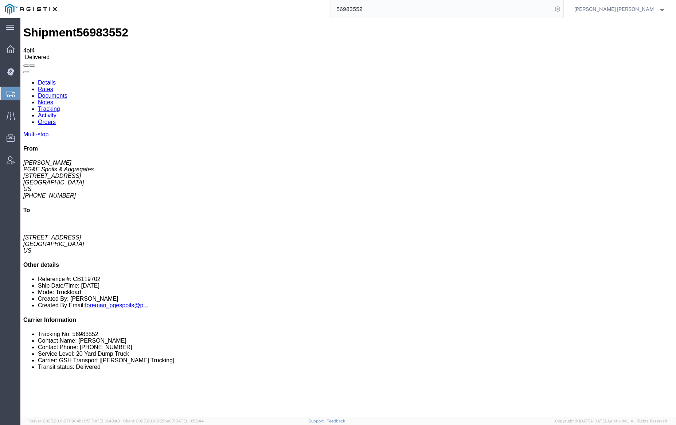
click at [53, 99] on link "Notes" at bounding box center [45, 102] width 15 height 6
click at [388, 11] on input "56983552" at bounding box center [442, 8] width 222 height 17
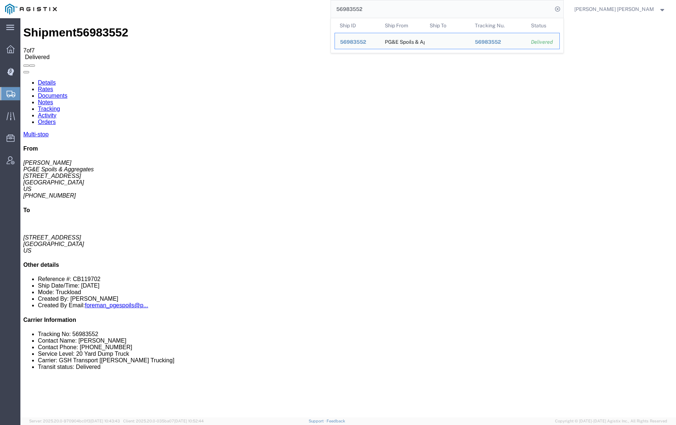
click at [388, 11] on input "56983552" at bounding box center [442, 8] width 222 height 17
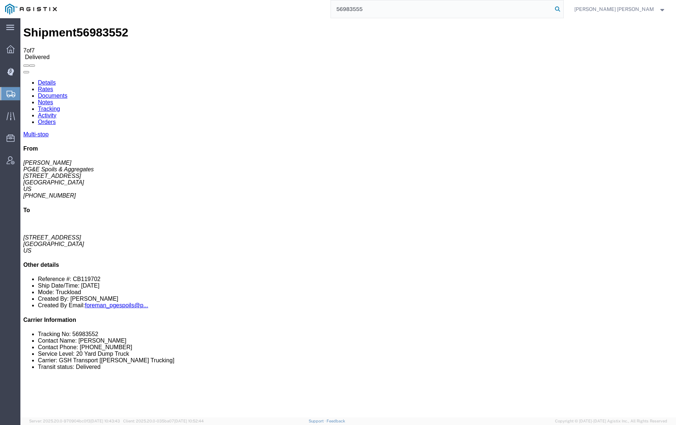
click at [563, 7] on icon at bounding box center [557, 9] width 10 height 10
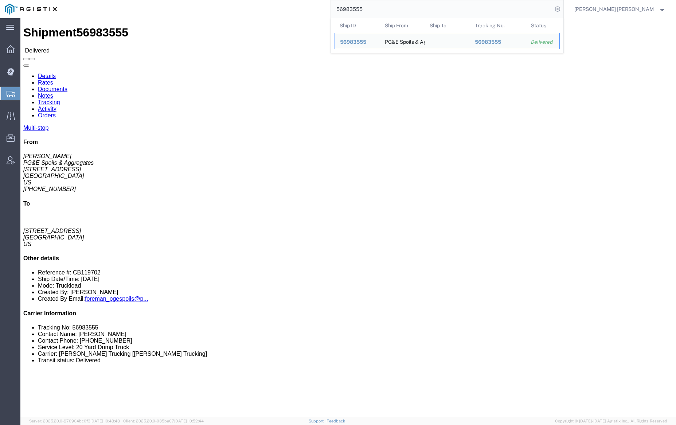
click link "Documents"
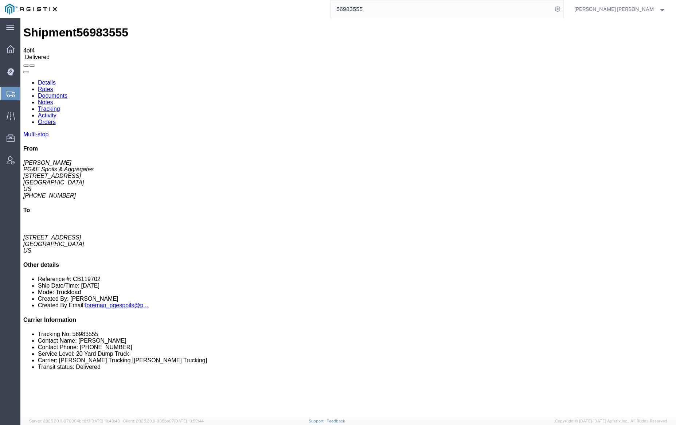
drag, startPoint x: 198, startPoint y: 32, endPoint x: 149, endPoint y: 38, distance: 48.4
click at [53, 99] on link "Notes" at bounding box center [45, 102] width 15 height 6
click at [383, 12] on input "56983555" at bounding box center [442, 8] width 222 height 17
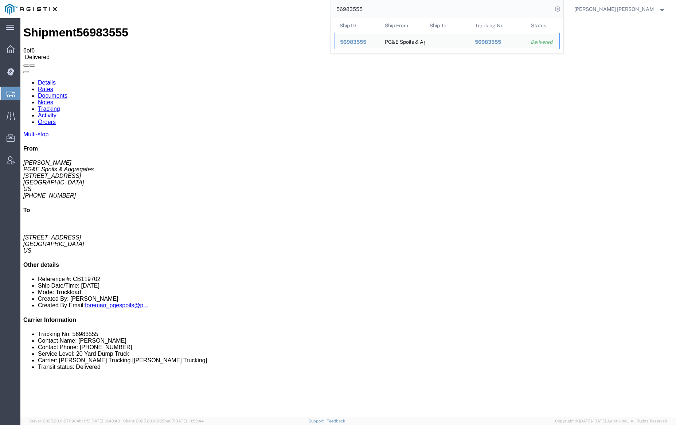
click at [383, 12] on input "56983555" at bounding box center [442, 8] width 222 height 17
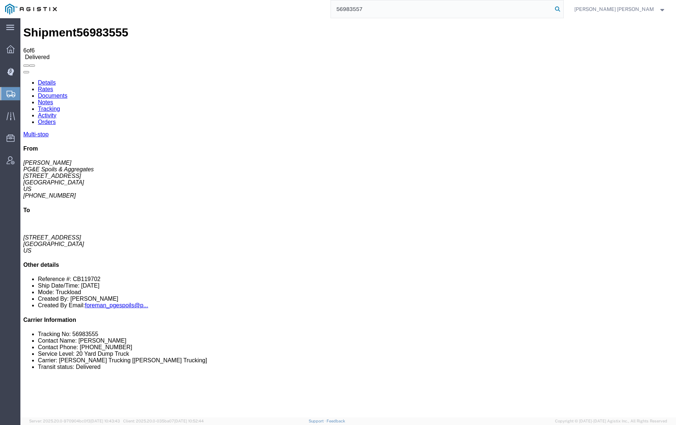
click at [563, 7] on icon at bounding box center [557, 9] width 10 height 10
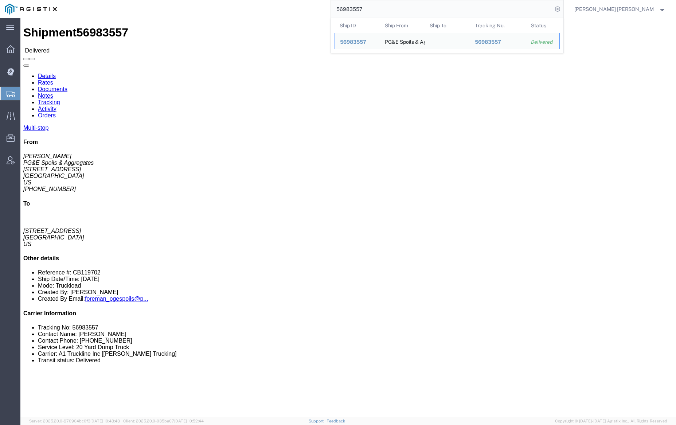
click link "Documents"
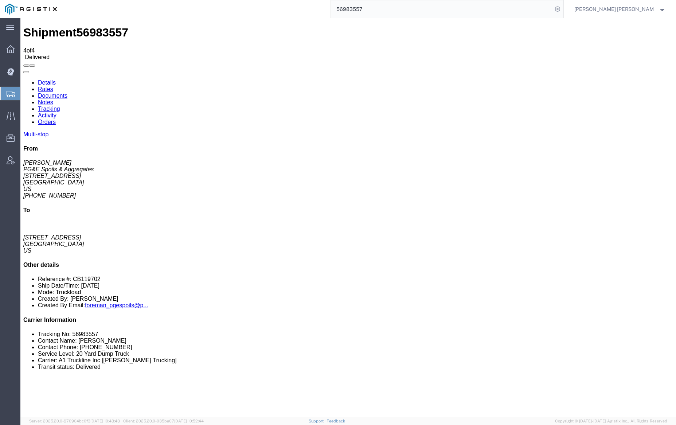
click at [53, 99] on link "Notes" at bounding box center [45, 102] width 15 height 6
click at [383, 6] on input "56983557" at bounding box center [442, 8] width 222 height 17
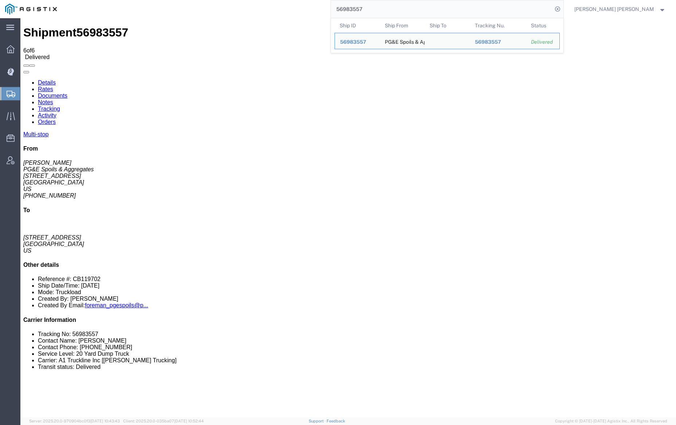
click at [383, 6] on input "56983557" at bounding box center [442, 8] width 222 height 17
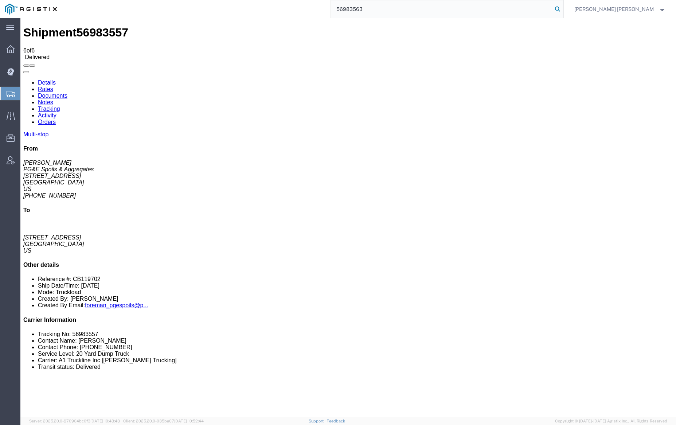
click at [563, 8] on icon at bounding box center [557, 9] width 10 height 10
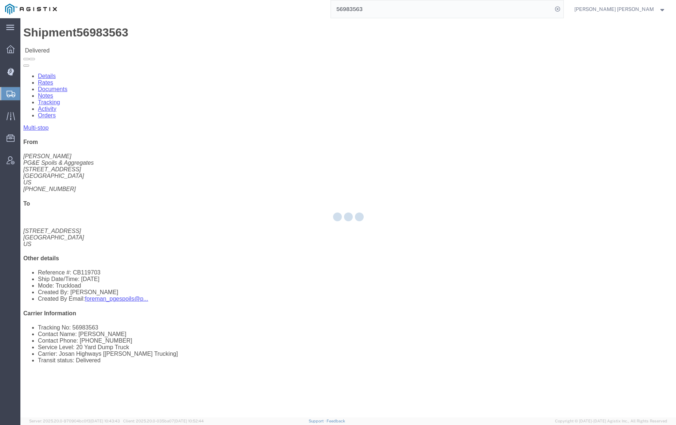
click div
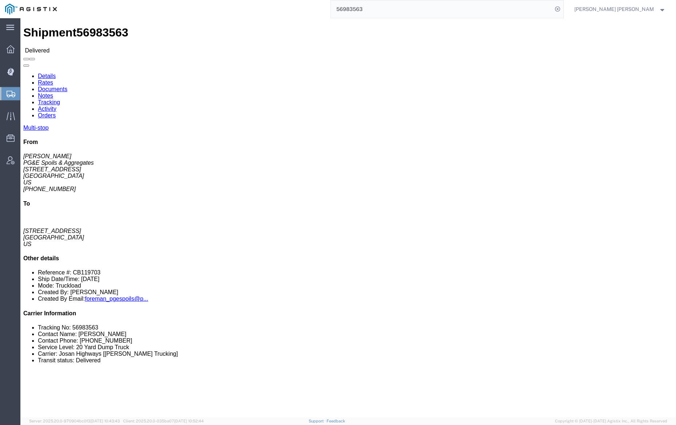
click link "Documents"
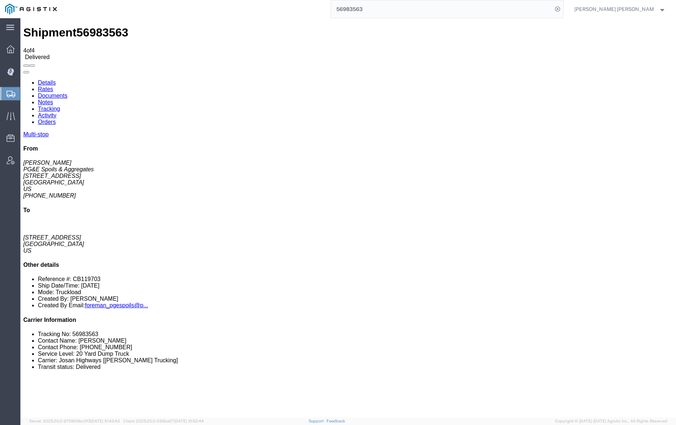
click at [53, 99] on link "Notes" at bounding box center [45, 102] width 15 height 6
click at [381, 10] on input "56983563" at bounding box center [442, 8] width 222 height 17
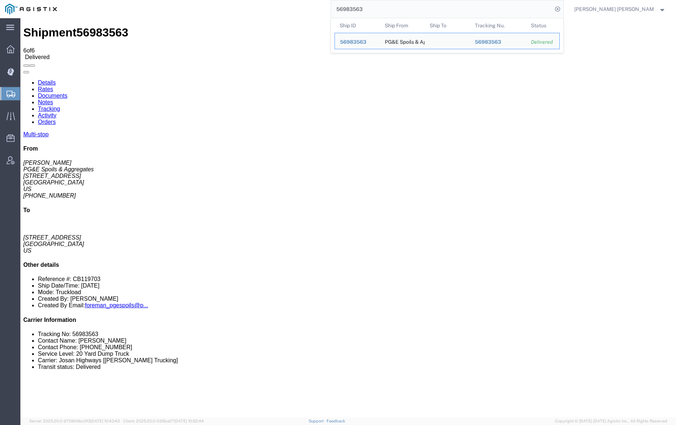
click at [381, 10] on input "56983563" at bounding box center [442, 8] width 222 height 17
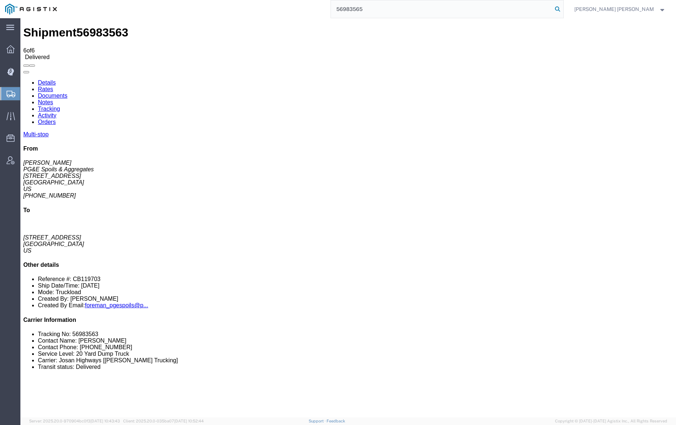
click at [563, 8] on icon at bounding box center [557, 9] width 10 height 10
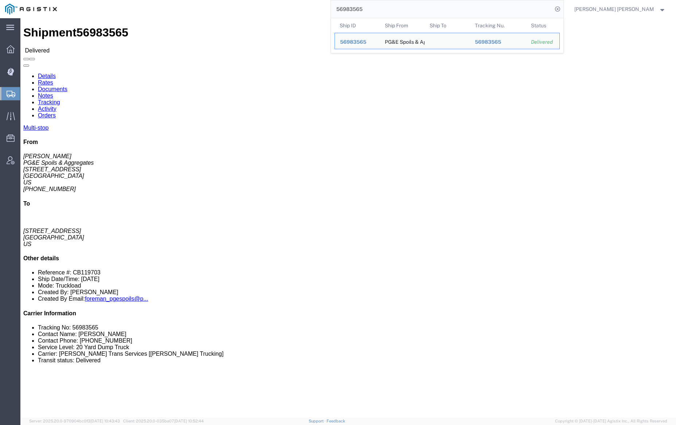
click link "Documents"
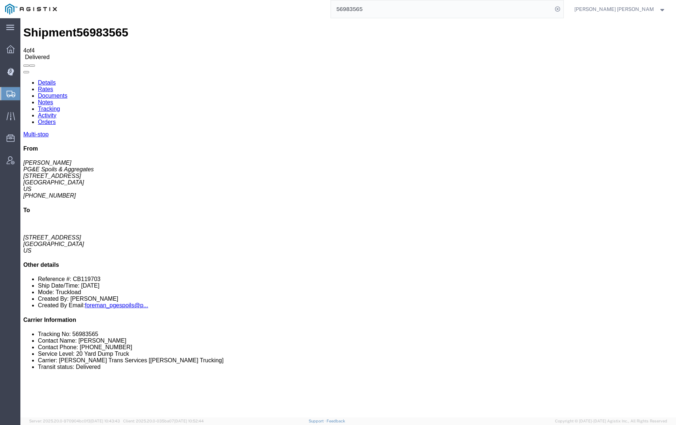
click at [53, 99] on link "Notes" at bounding box center [45, 102] width 15 height 6
click at [383, 11] on input "56983565" at bounding box center [442, 8] width 222 height 17
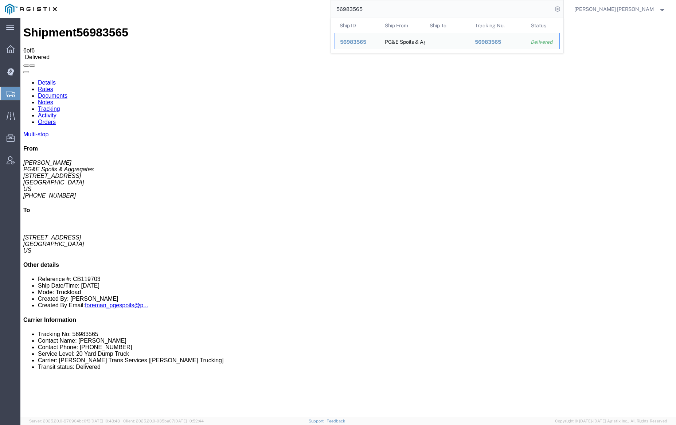
click at [383, 11] on input "56983565" at bounding box center [442, 8] width 222 height 17
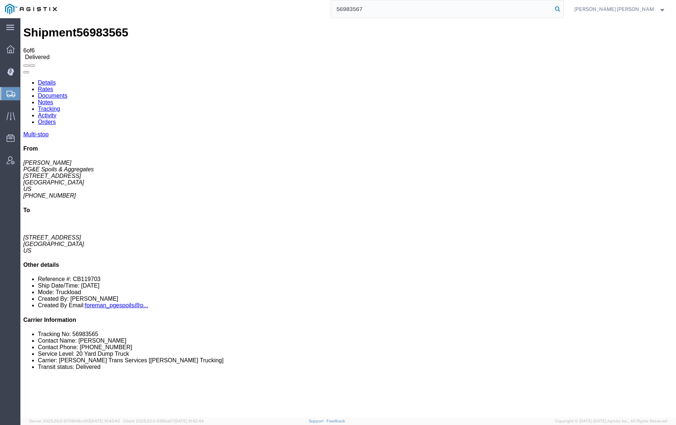
click at [563, 8] on icon at bounding box center [557, 9] width 10 height 10
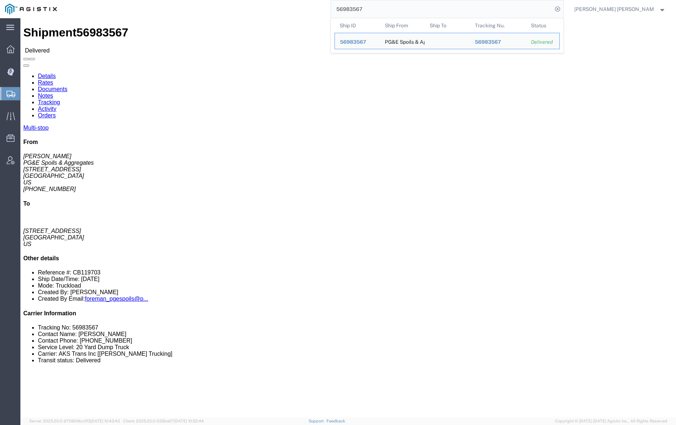
click div
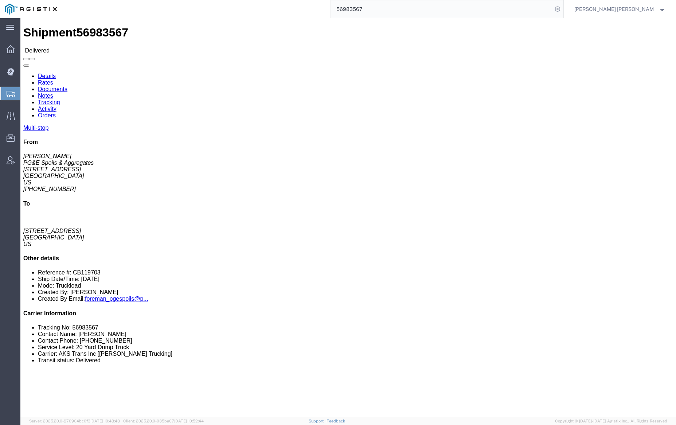
click div
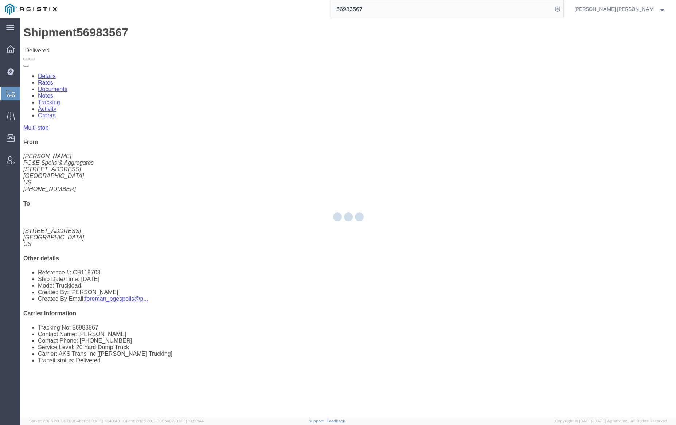
click at [103, 43] on div at bounding box center [348, 217] width 656 height 399
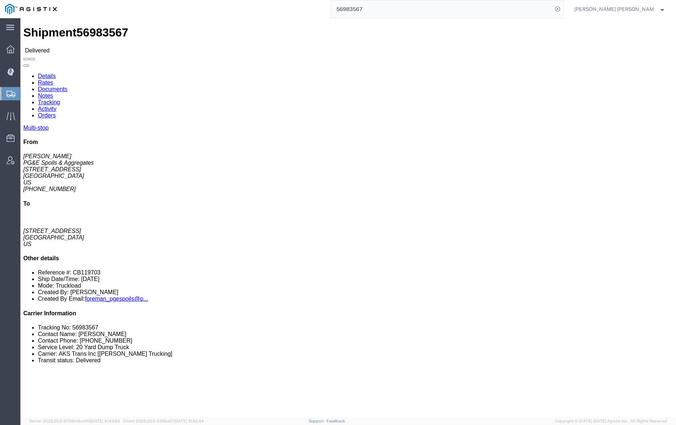
click link "Documents"
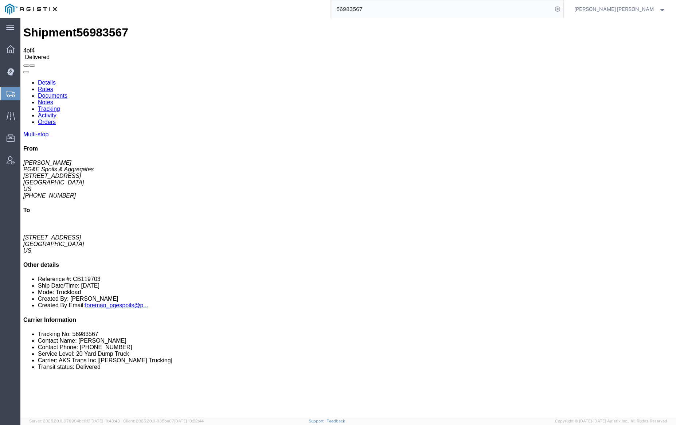
click at [53, 99] on link "Notes" at bounding box center [45, 102] width 15 height 6
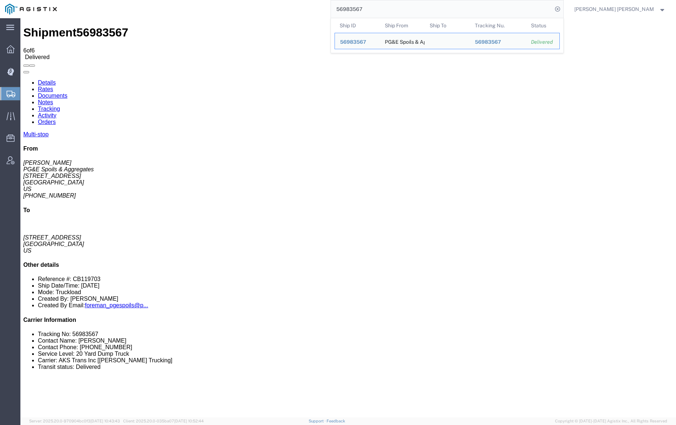
click at [382, 9] on input "56983567" at bounding box center [442, 8] width 222 height 17
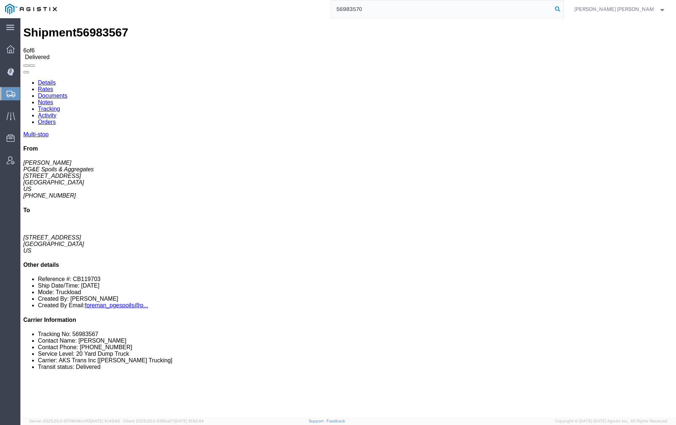
click at [563, 8] on icon at bounding box center [557, 9] width 10 height 10
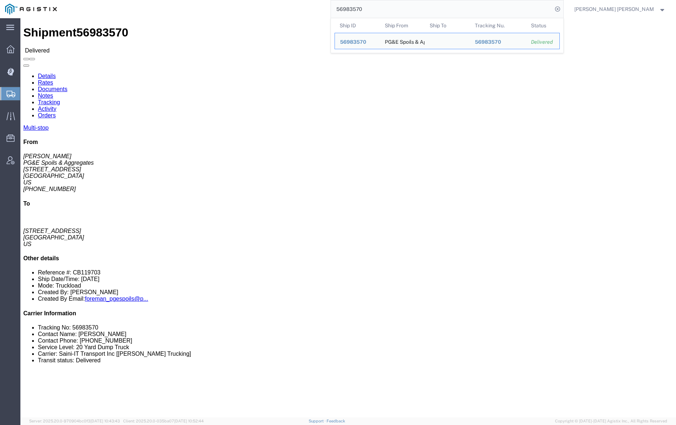
click div
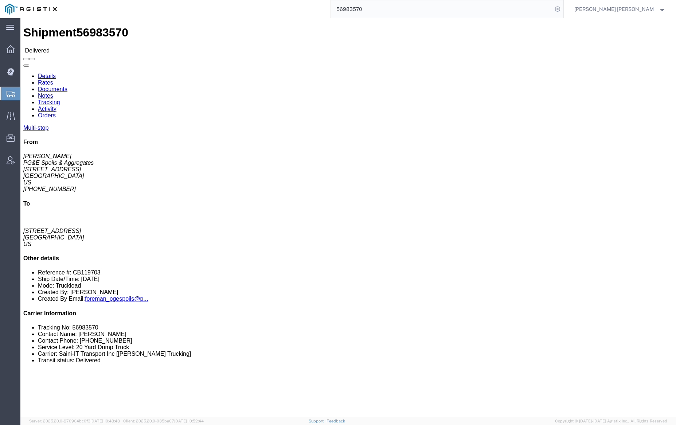
click link "Documents"
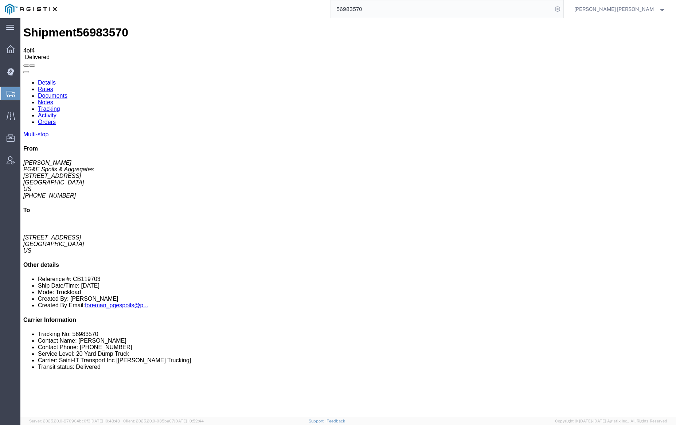
click at [53, 99] on link "Notes" at bounding box center [45, 102] width 15 height 6
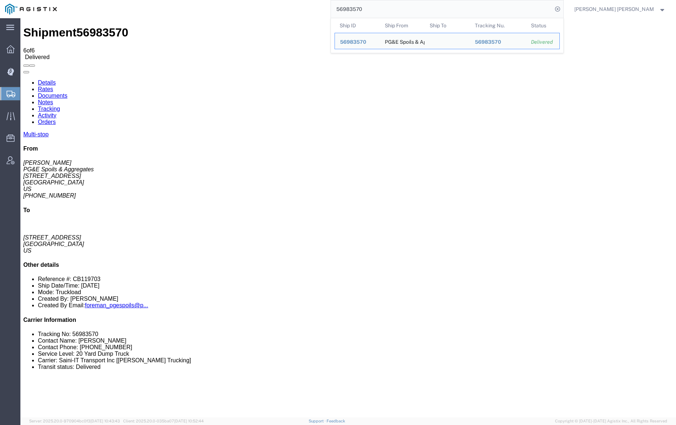
click at [381, 8] on input "56983570" at bounding box center [442, 8] width 222 height 17
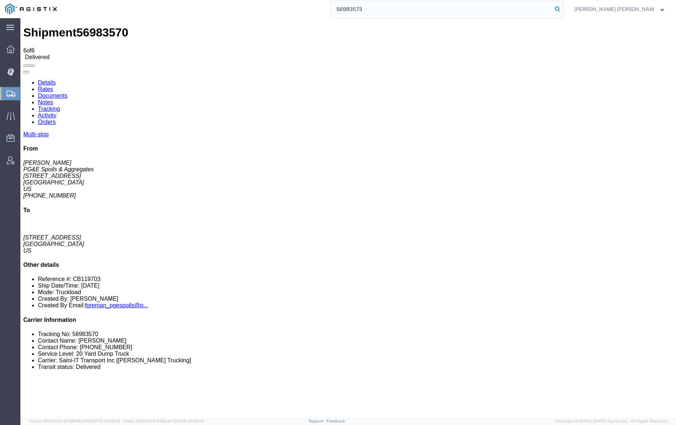
click at [563, 8] on icon at bounding box center [557, 9] width 10 height 10
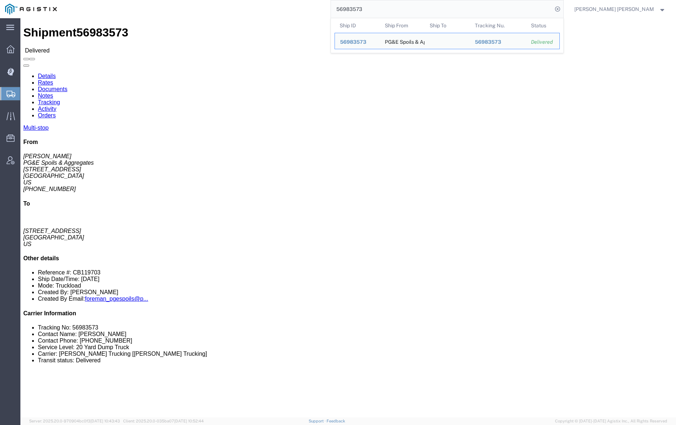
click link "Documents"
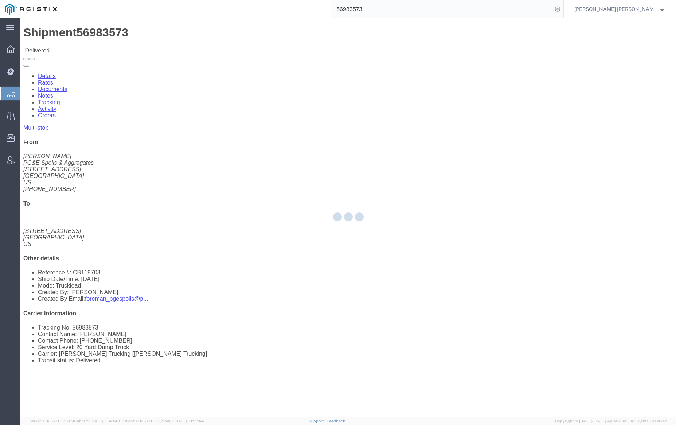
click at [103, 43] on div at bounding box center [348, 217] width 656 height 399
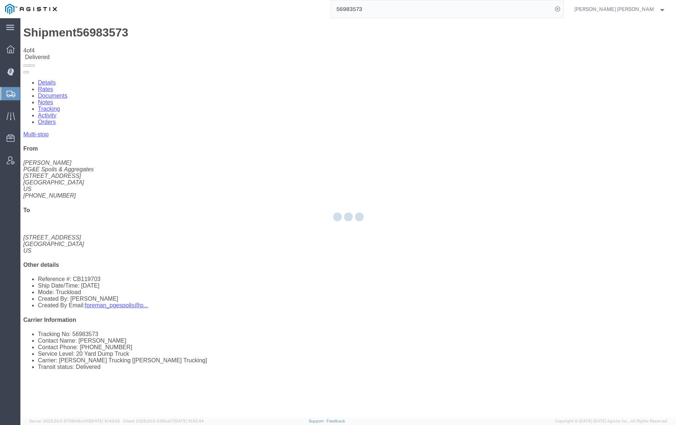
click at [67, 93] on link "Documents" at bounding box center [53, 96] width 30 height 6
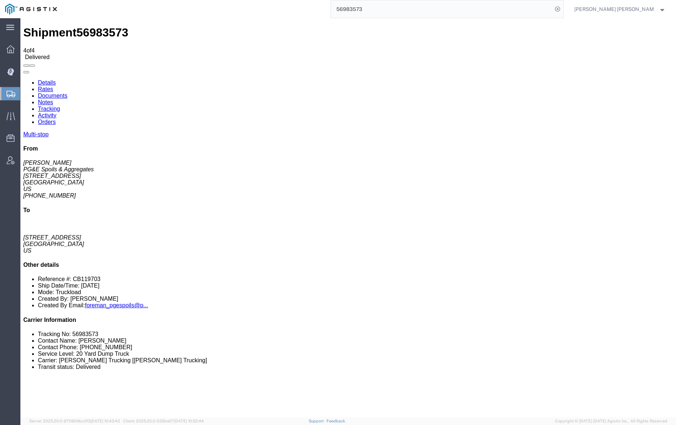
click at [53, 99] on link "Notes" at bounding box center [45, 102] width 15 height 6
click at [387, 8] on input "56983573" at bounding box center [442, 8] width 222 height 17
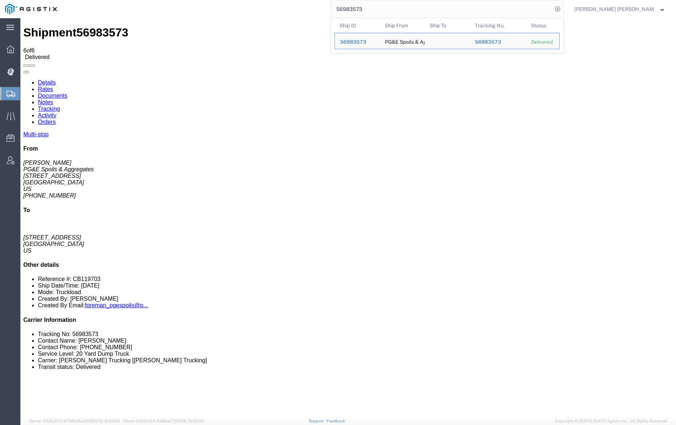
click at [387, 8] on input "56983573" at bounding box center [442, 8] width 222 height 17
click at [377, 14] on input "56983573" at bounding box center [442, 8] width 222 height 17
paste input "51855"
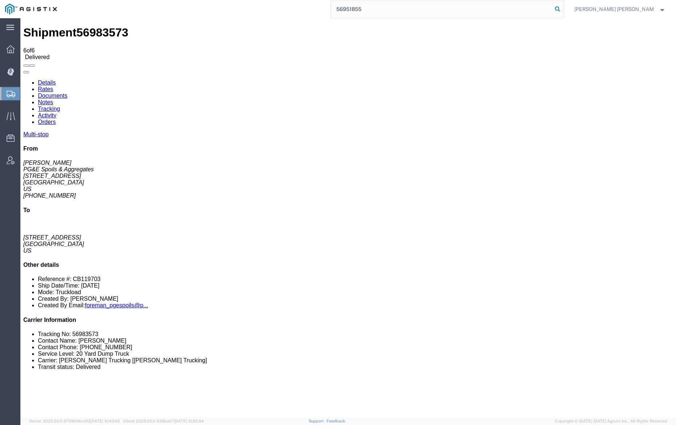
click at [563, 7] on icon at bounding box center [557, 9] width 10 height 10
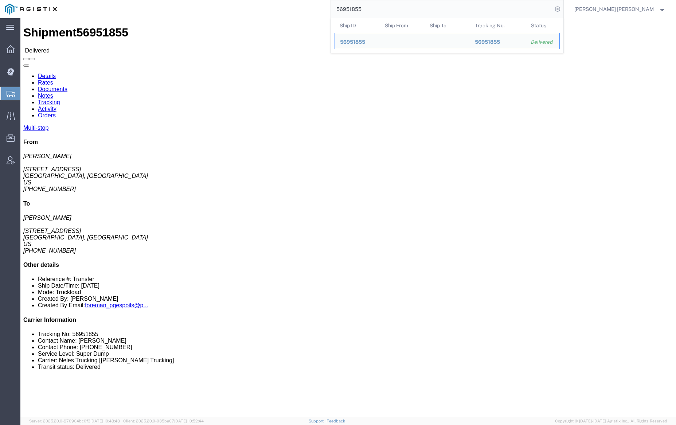
click link "Documents"
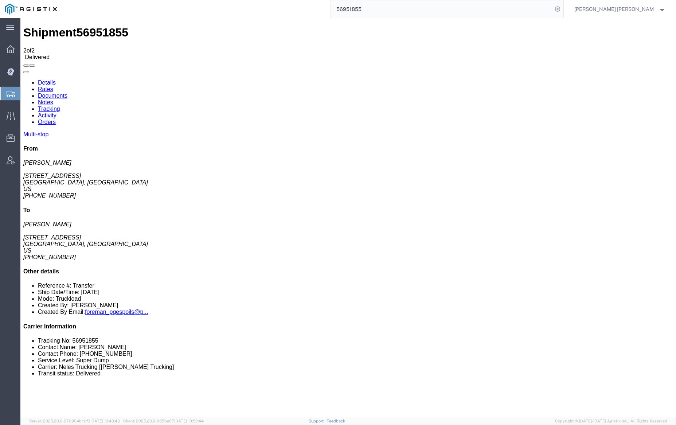
click at [380, 7] on input "56951855" at bounding box center [442, 8] width 222 height 17
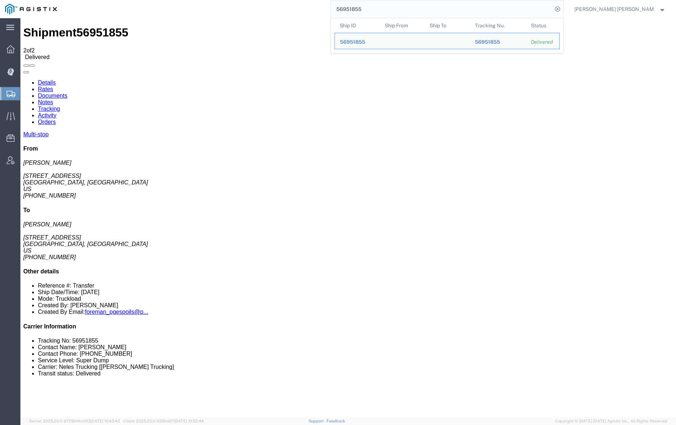
click at [380, 7] on input "56951855" at bounding box center [442, 8] width 222 height 17
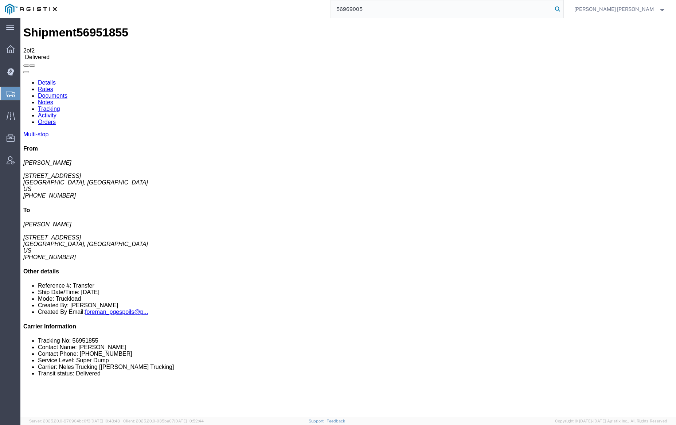
click at [563, 7] on icon at bounding box center [557, 9] width 10 height 10
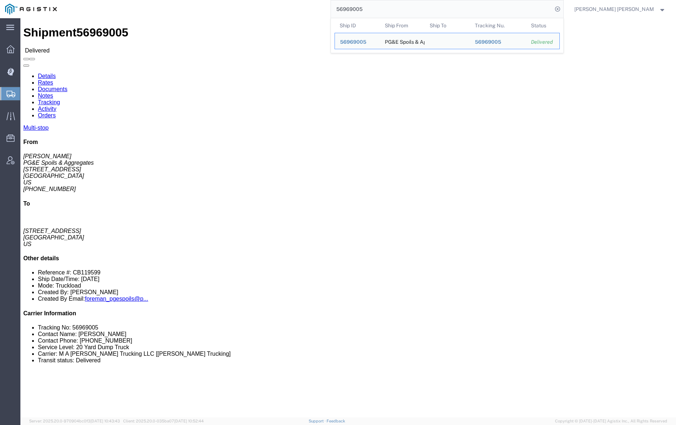
click link "Documents"
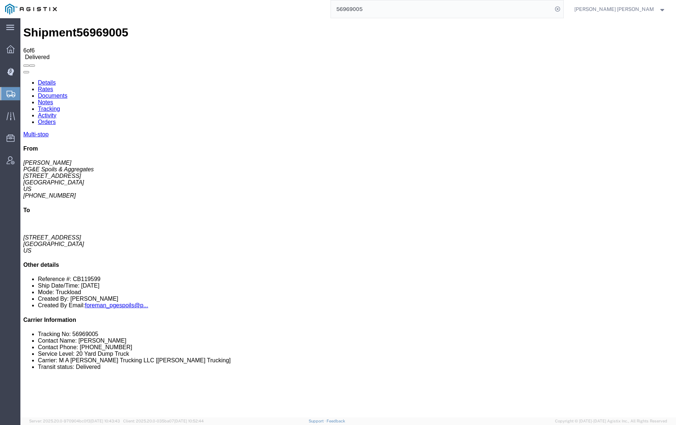
click at [379, 4] on input "56969005" at bounding box center [442, 8] width 222 height 17
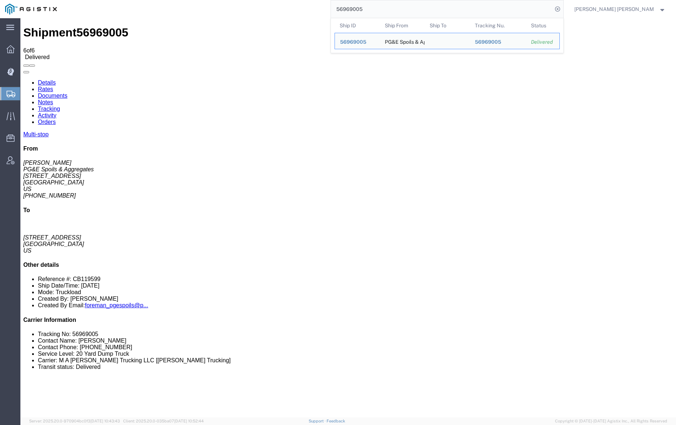
click at [379, 4] on input "56969005" at bounding box center [442, 8] width 222 height 17
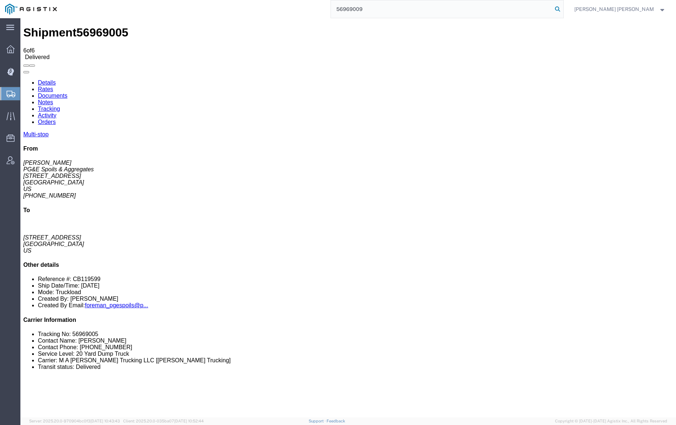
click at [563, 7] on icon at bounding box center [557, 9] width 10 height 10
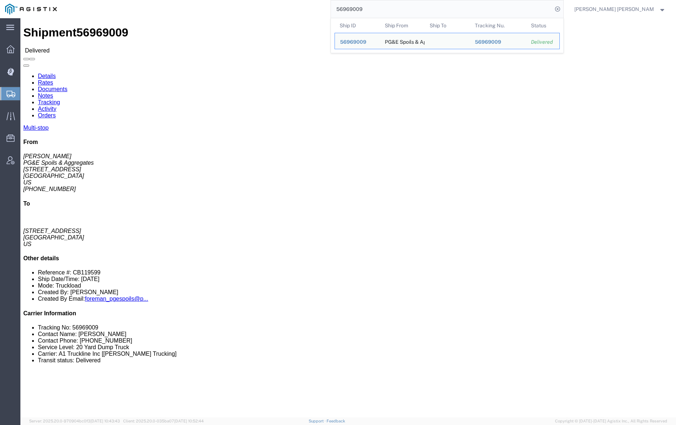
click link "Documents"
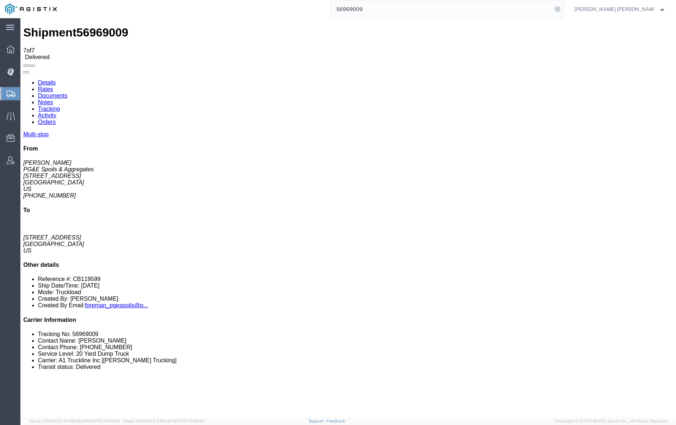
click at [379, 11] on input "56969009" at bounding box center [442, 8] width 222 height 17
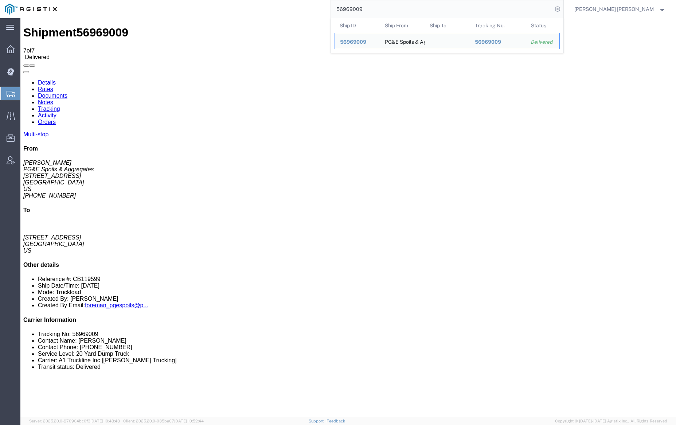
click at [379, 11] on input "56969009" at bounding box center [442, 8] width 222 height 17
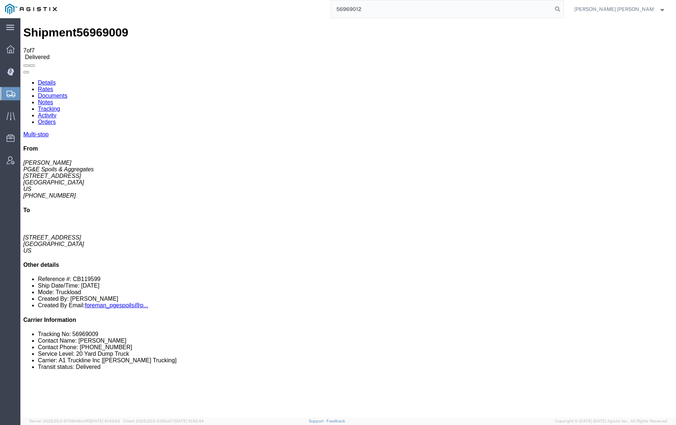
drag, startPoint x: 596, startPoint y: 8, endPoint x: 578, endPoint y: 8, distance: 17.9
click at [563, 8] on icon at bounding box center [557, 9] width 10 height 10
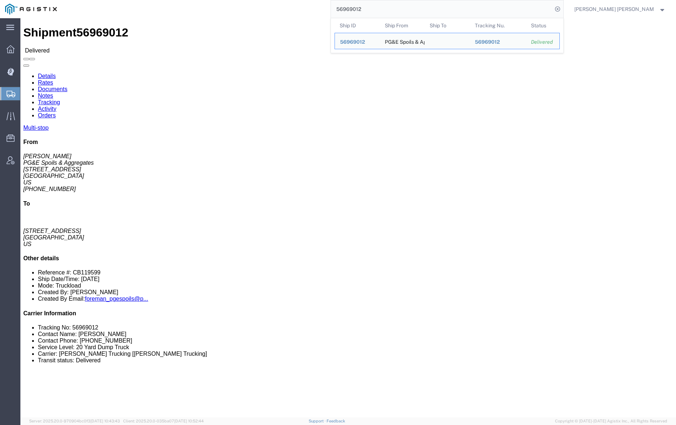
click link "Documents"
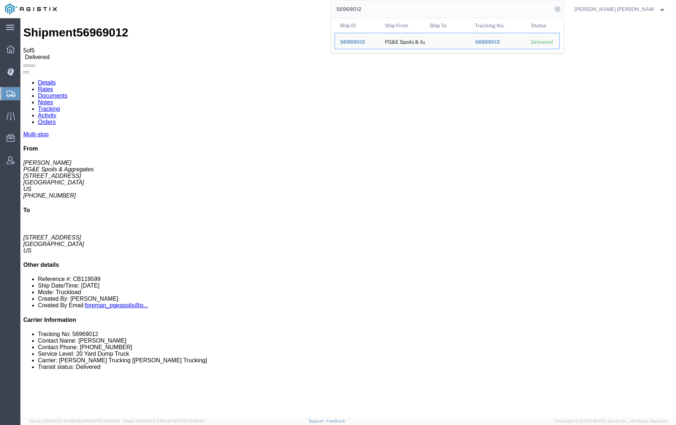
click at [381, 12] on input "56969012" at bounding box center [442, 8] width 222 height 17
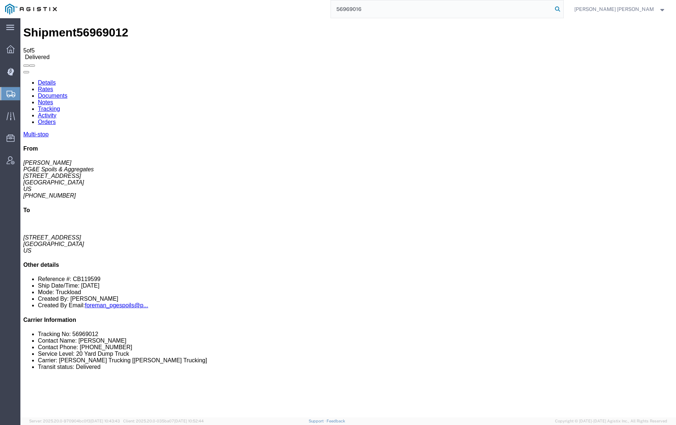
click at [563, 9] on icon at bounding box center [557, 9] width 10 height 10
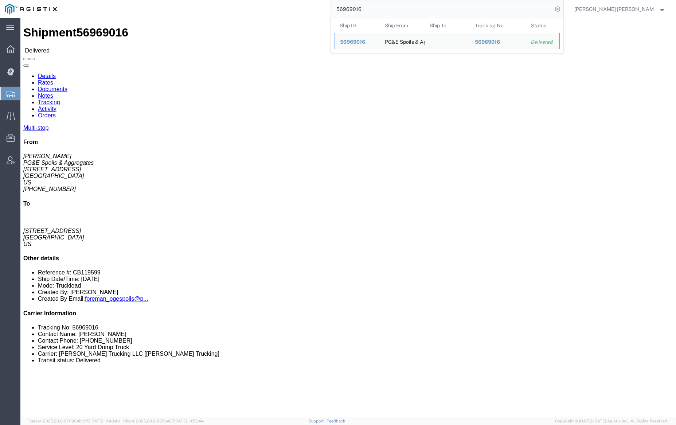
click div "Shipment 56969016 Delivered"
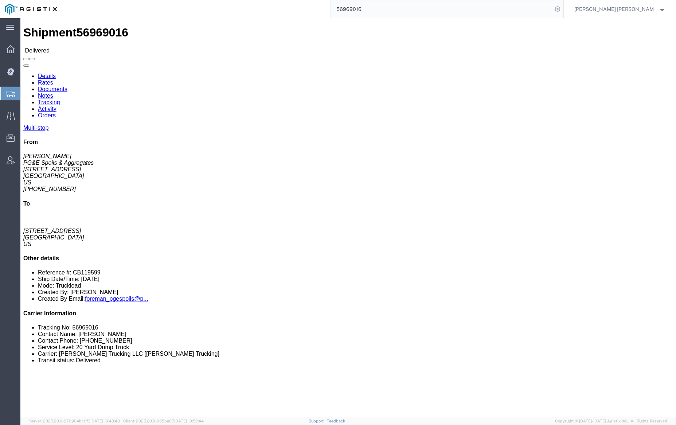
click link "Documents"
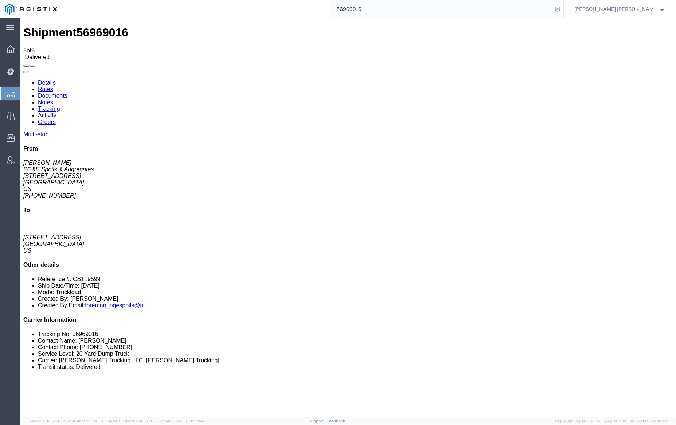
click at [53, 99] on link "Notes" at bounding box center [45, 102] width 15 height 6
click at [388, 13] on input "56969016" at bounding box center [442, 8] width 222 height 17
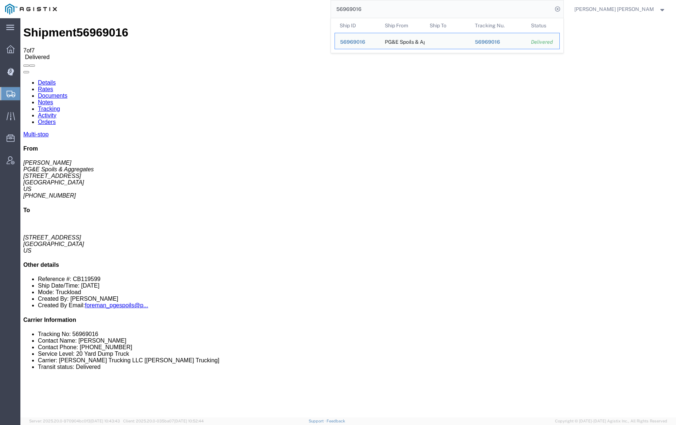
click at [388, 13] on input "56969016" at bounding box center [442, 8] width 222 height 17
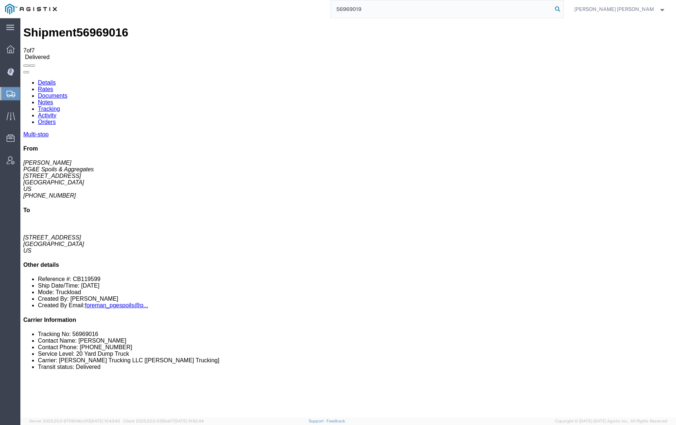
click at [563, 6] on icon at bounding box center [557, 9] width 10 height 10
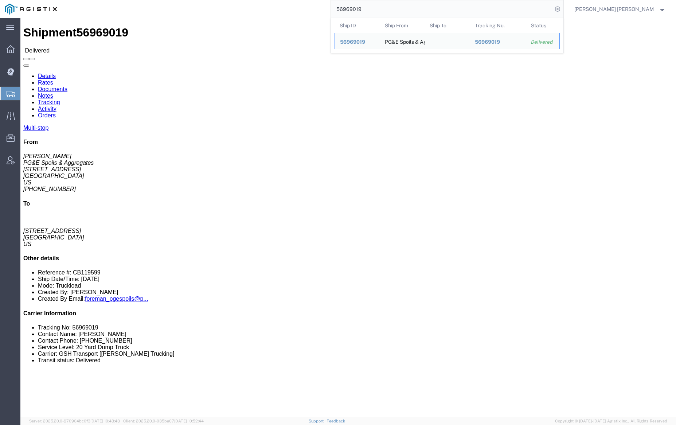
click link "Documents"
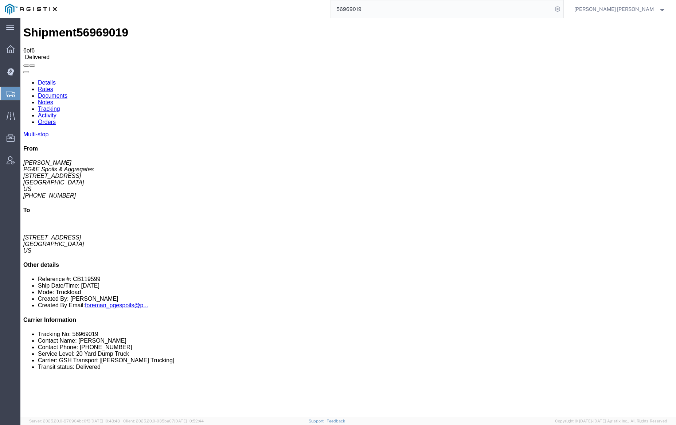
click at [379, 4] on input "56969019" at bounding box center [442, 8] width 222 height 17
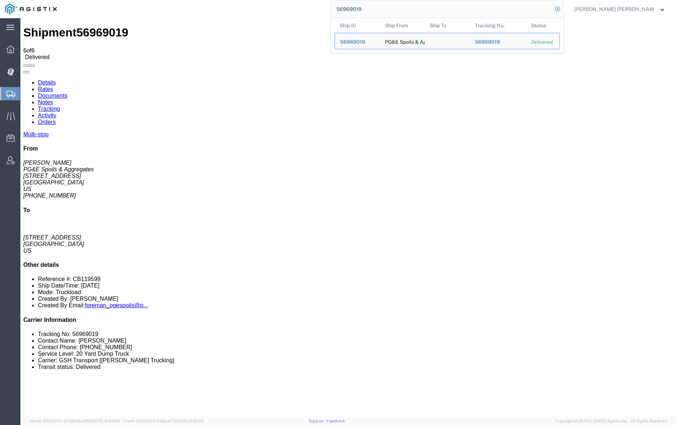
click at [379, 4] on input "56969019" at bounding box center [442, 8] width 222 height 17
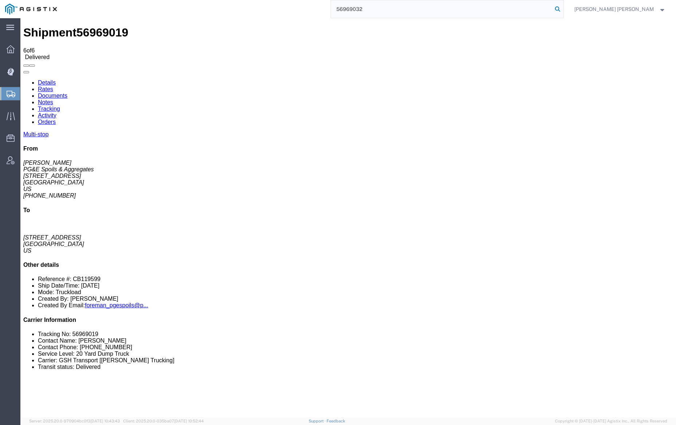
click at [563, 8] on icon at bounding box center [557, 9] width 10 height 10
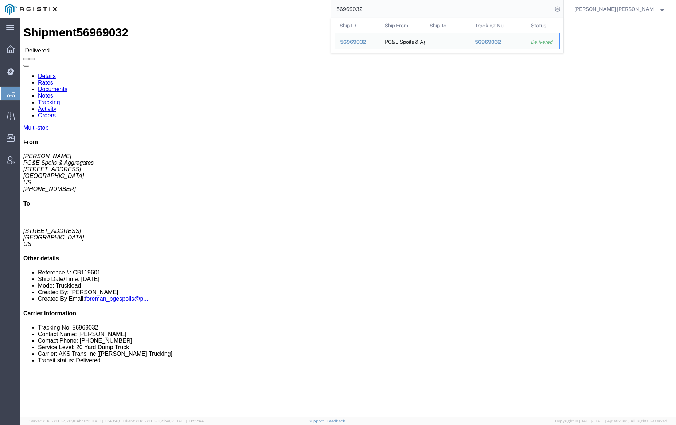
click link "Documents"
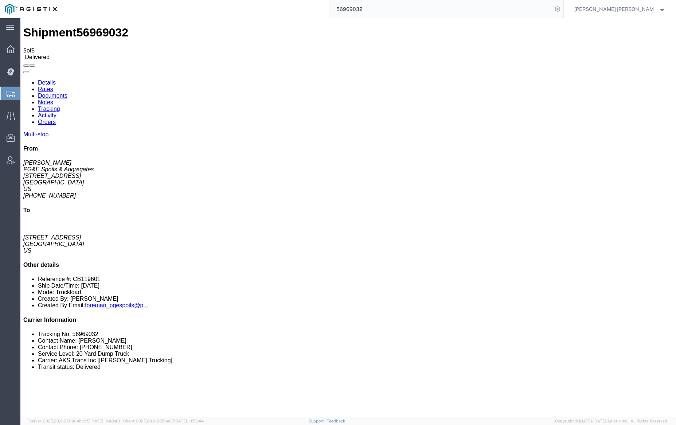
click at [53, 99] on link "Notes" at bounding box center [45, 102] width 15 height 6
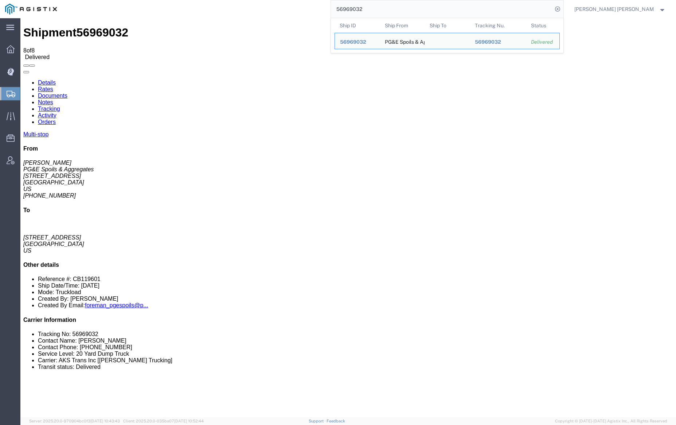
click at [386, 8] on input "56969032" at bounding box center [442, 8] width 222 height 17
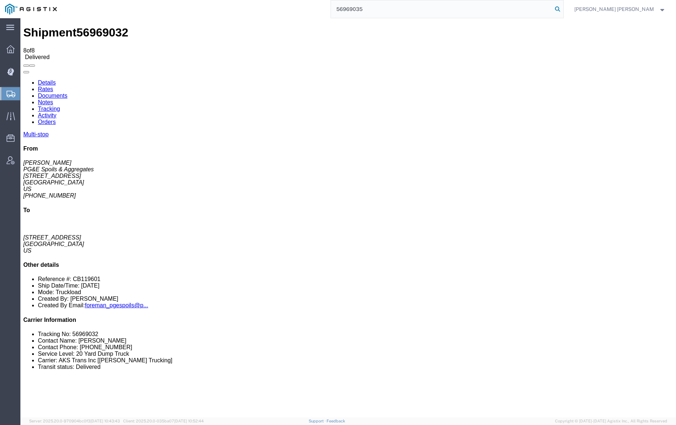
click at [563, 9] on icon at bounding box center [557, 9] width 10 height 10
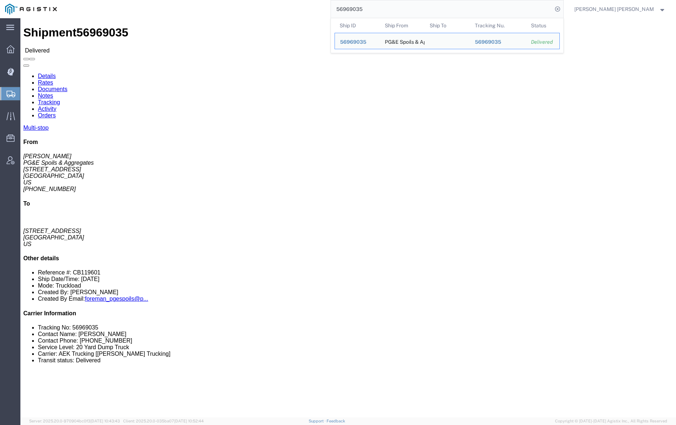
click link "Documents"
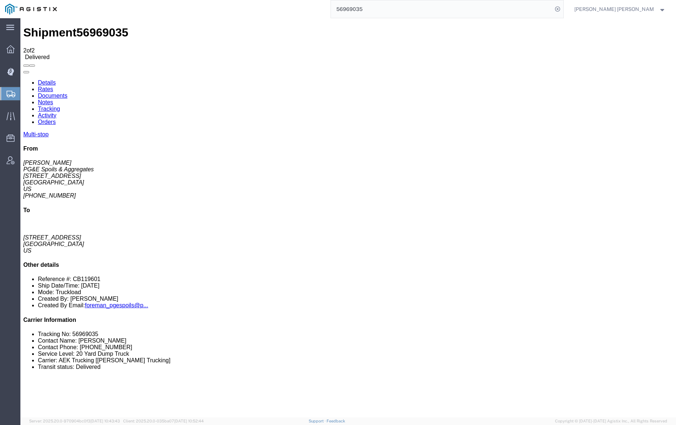
click at [387, 15] on input "56969035" at bounding box center [442, 8] width 222 height 17
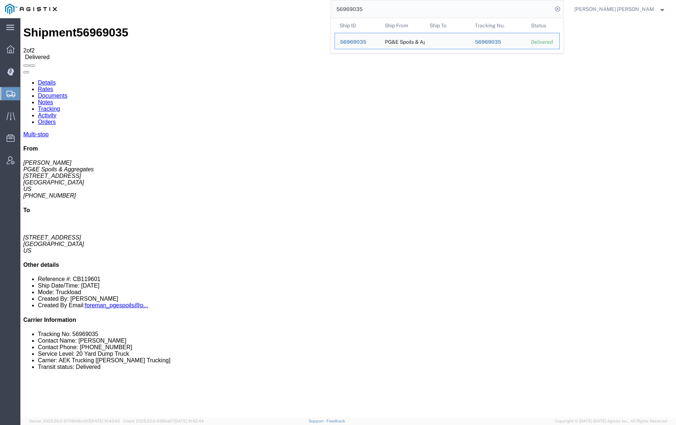
click at [387, 15] on input "56969035" at bounding box center [442, 8] width 222 height 17
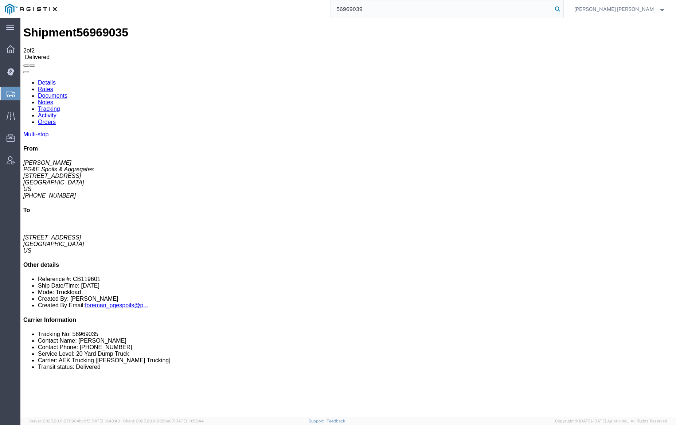
type input "56969039"
click at [563, 8] on icon at bounding box center [557, 9] width 10 height 10
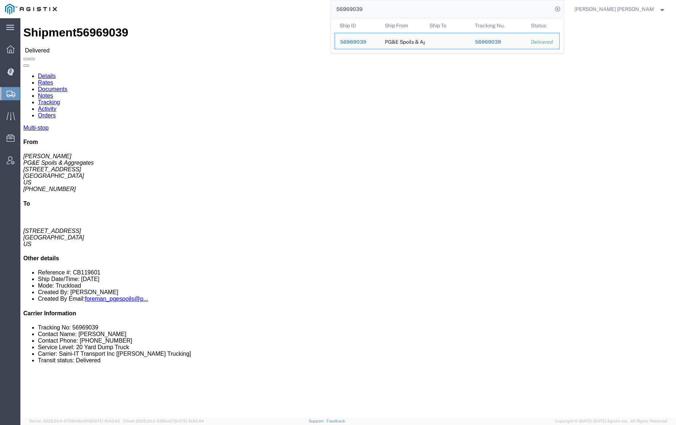
click link "Documents"
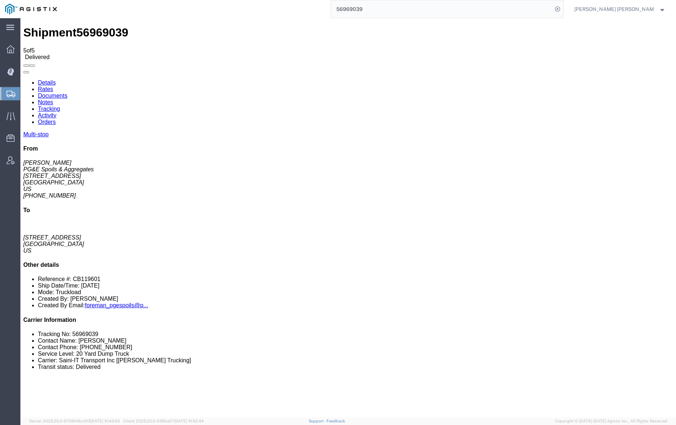
click at [389, 8] on input "56969039" at bounding box center [442, 8] width 222 height 17
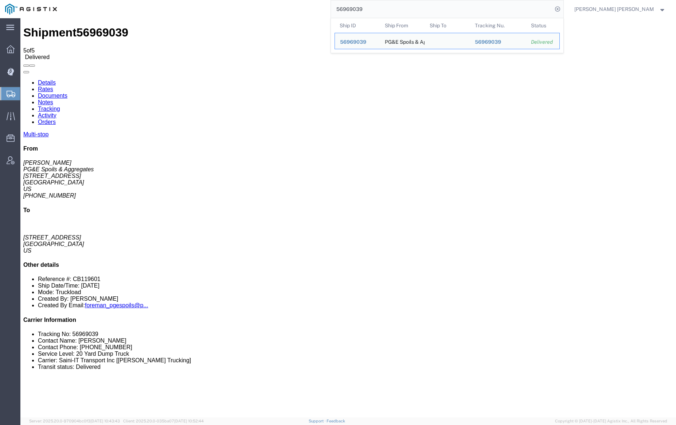
click at [389, 8] on input "56969039" at bounding box center [442, 8] width 222 height 17
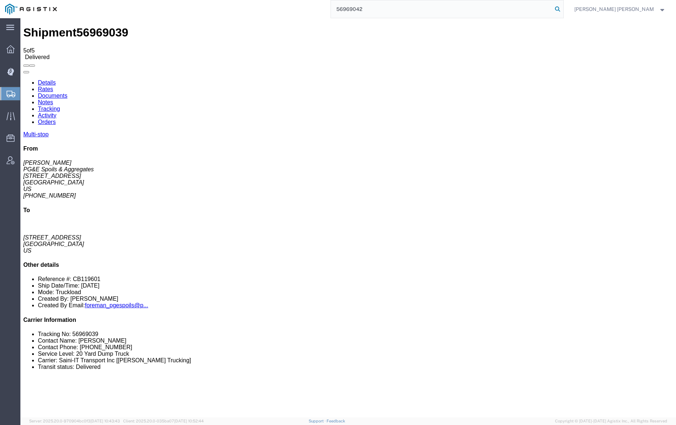
click at [563, 7] on icon at bounding box center [557, 9] width 10 height 10
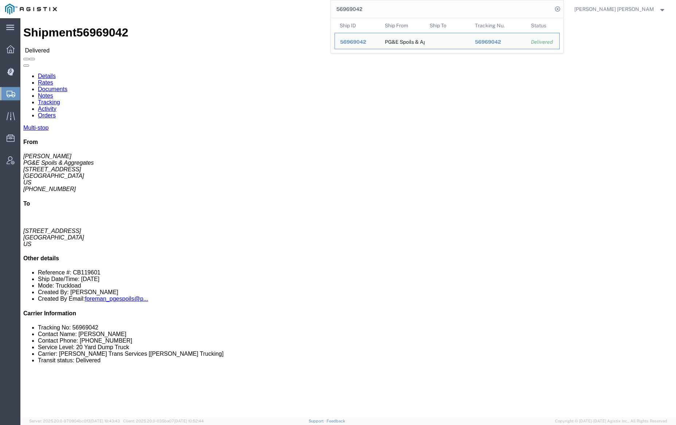
click link "Documents"
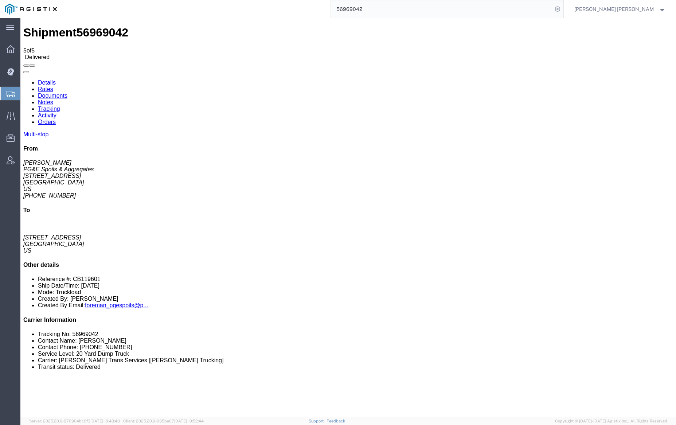
click at [53, 99] on link "Notes" at bounding box center [45, 102] width 15 height 6
click at [383, 9] on input "56969042" at bounding box center [442, 8] width 222 height 17
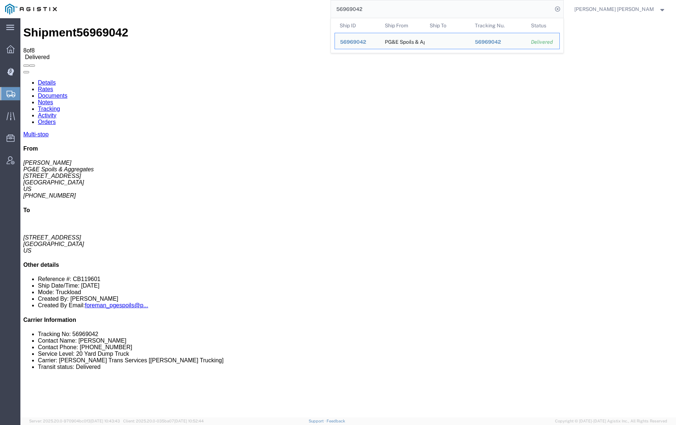
click at [383, 9] on input "56969042" at bounding box center [442, 8] width 222 height 17
paste input "7"
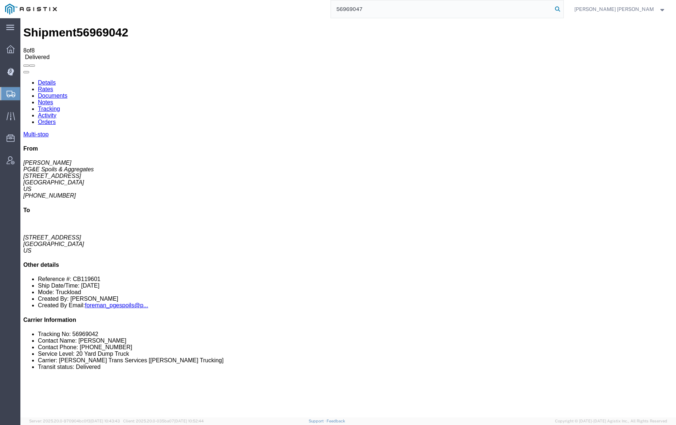
click at [563, 9] on icon at bounding box center [557, 9] width 10 height 10
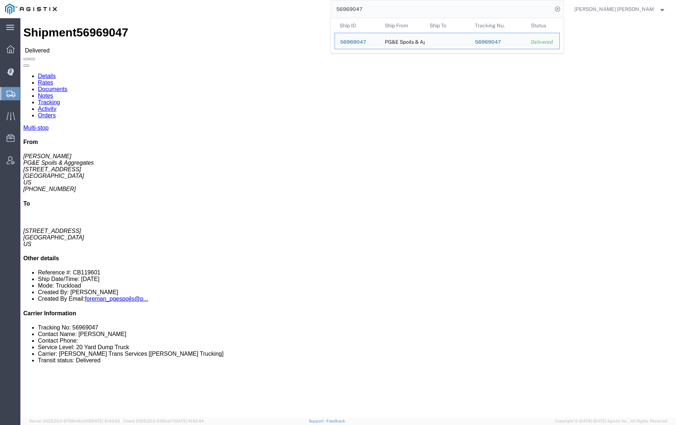
click link "Documents"
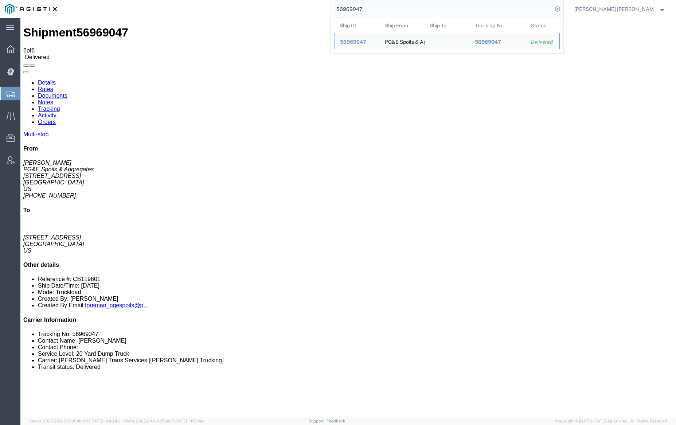
click at [383, 8] on input "56969047" at bounding box center [442, 8] width 222 height 17
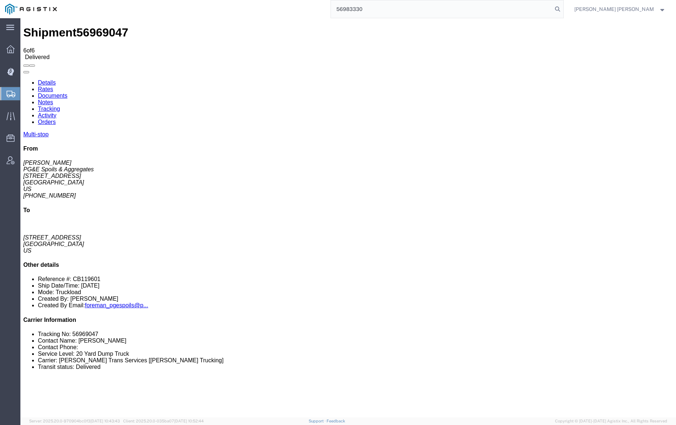
click at [563, 8] on icon at bounding box center [557, 9] width 10 height 10
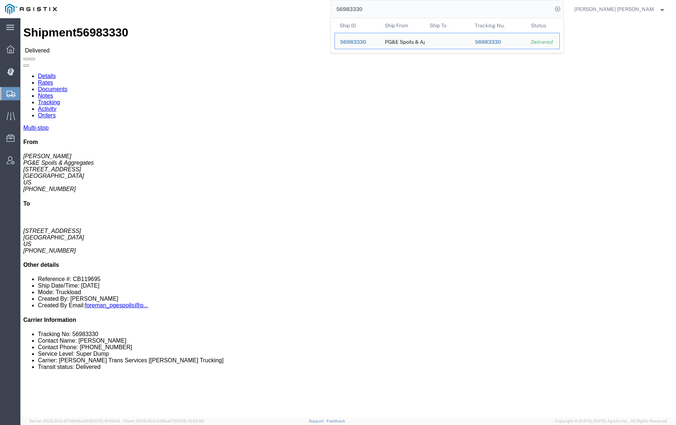
click div
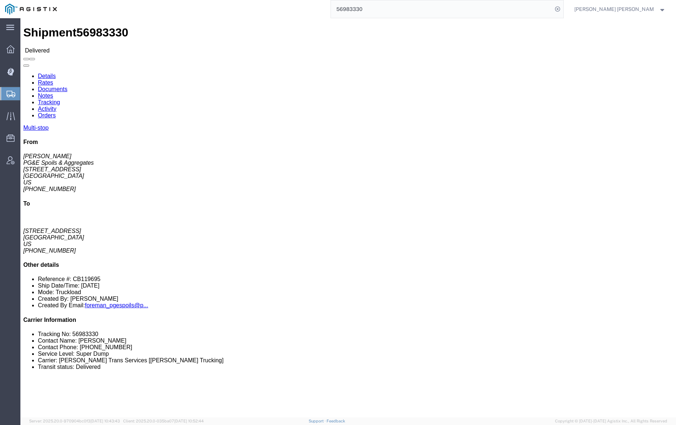
click link "Documents"
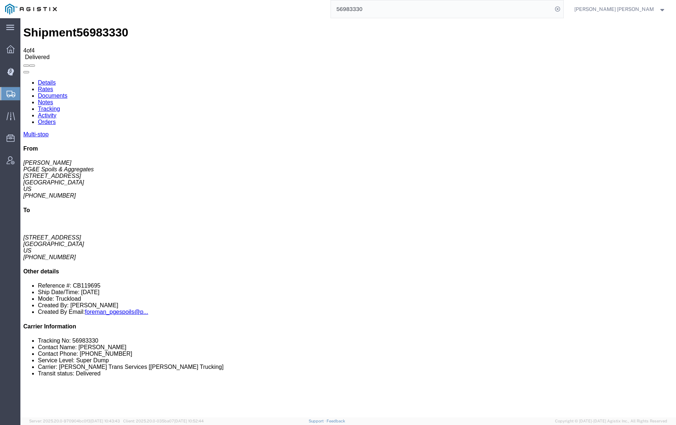
click at [53, 99] on link "Notes" at bounding box center [45, 102] width 15 height 6
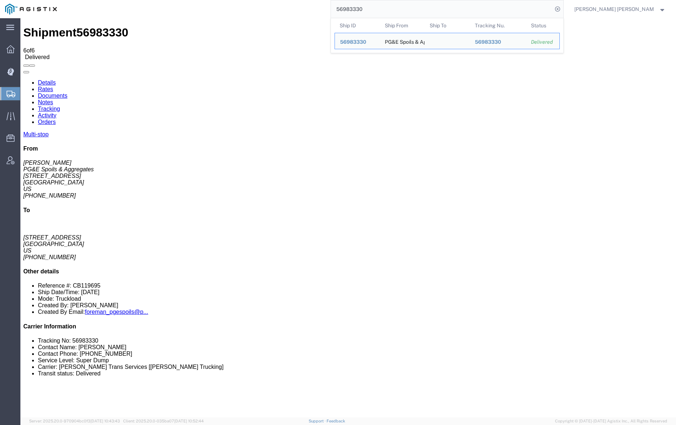
click at [394, 9] on input "56983330" at bounding box center [442, 8] width 222 height 17
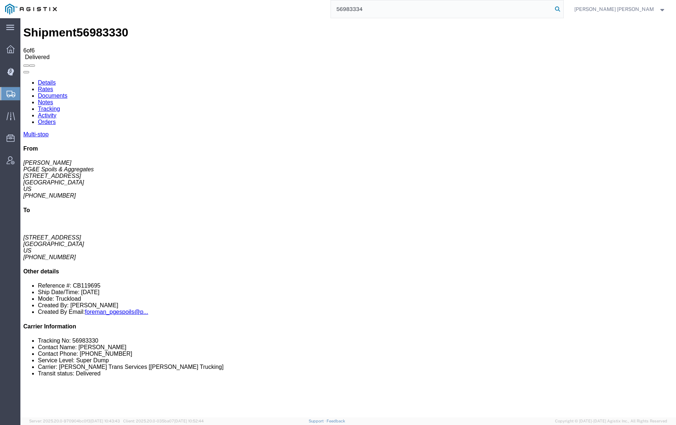
type input "56983334"
click at [563, 9] on icon at bounding box center [557, 9] width 10 height 10
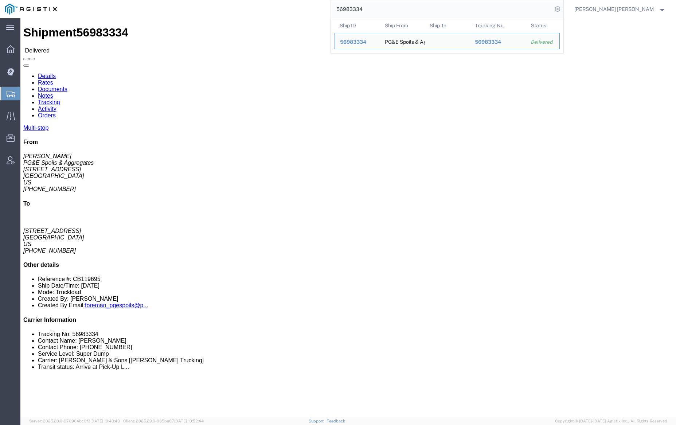
click link "Documents"
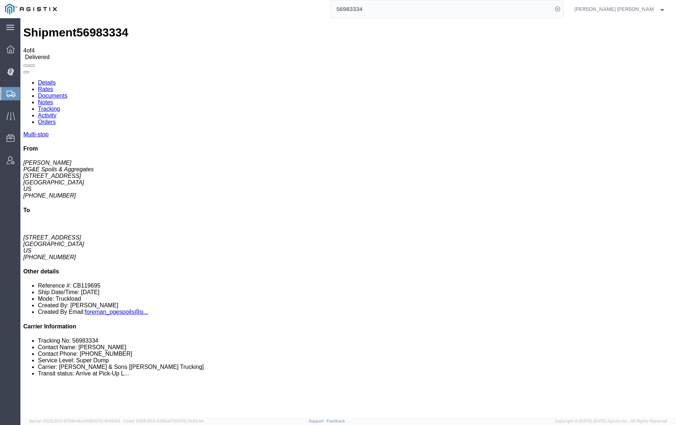
drag, startPoint x: 122, startPoint y: 172, endPoint x: 111, endPoint y: 157, distance: 19.0
checkbox input "true"
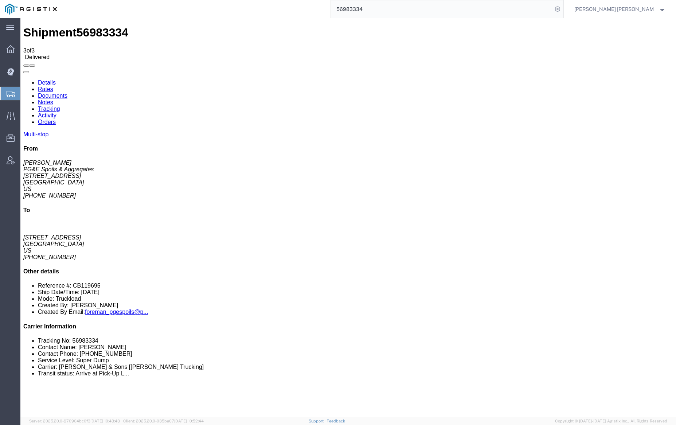
click at [67, 93] on link "Documents" at bounding box center [53, 96] width 30 height 6
click at [380, 8] on input "56983334" at bounding box center [442, 8] width 222 height 17
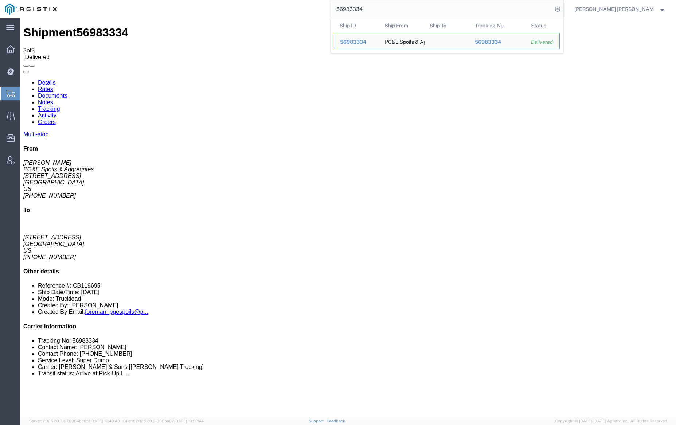
click at [380, 8] on input "56983334" at bounding box center [442, 8] width 222 height 17
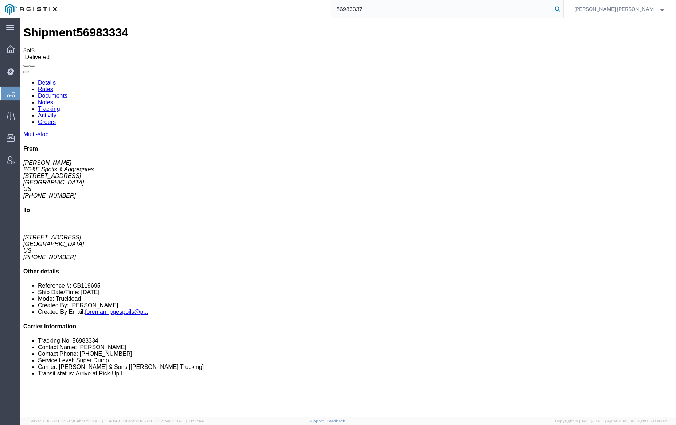
click at [563, 8] on icon at bounding box center [557, 9] width 10 height 10
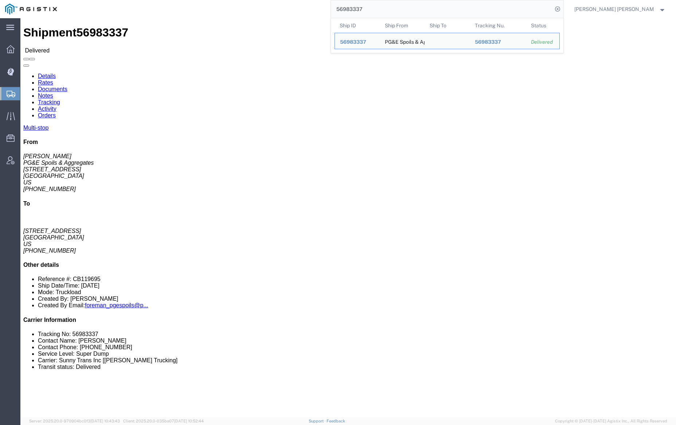
click div
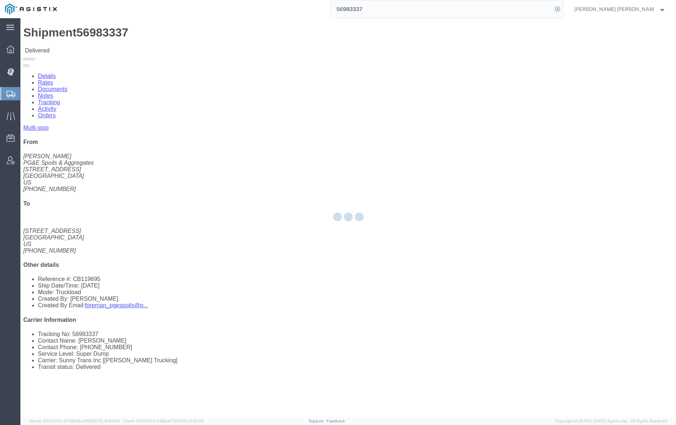
click at [100, 42] on div at bounding box center [348, 217] width 656 height 399
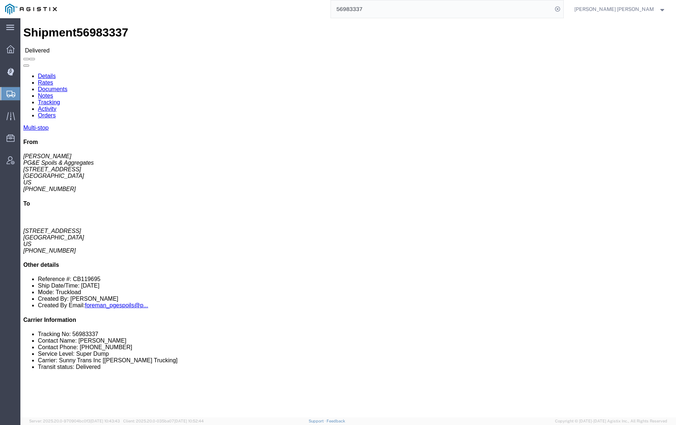
click link "Documents"
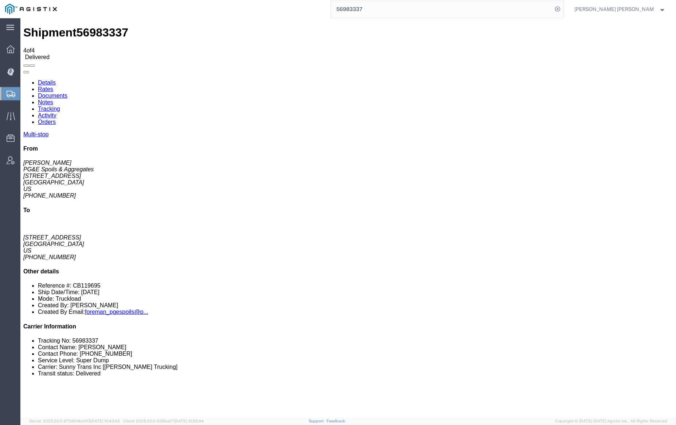
click at [384, 4] on input "56983337" at bounding box center [442, 8] width 222 height 17
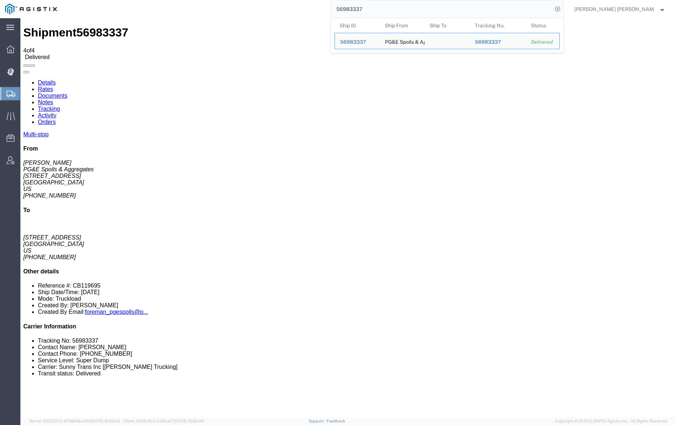
click at [384, 4] on input "56983337" at bounding box center [442, 8] width 222 height 17
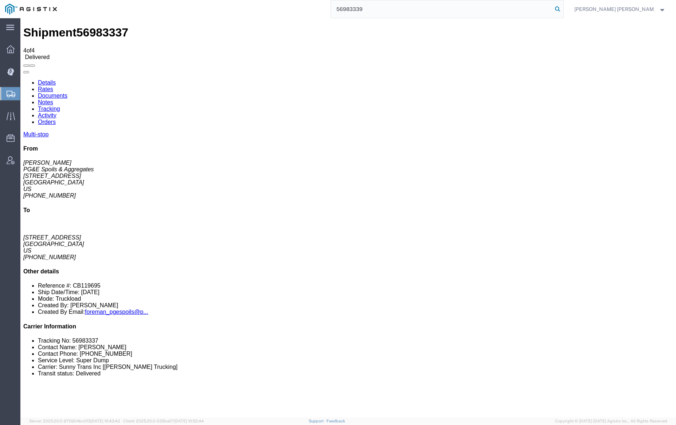
click at [563, 8] on icon at bounding box center [557, 9] width 10 height 10
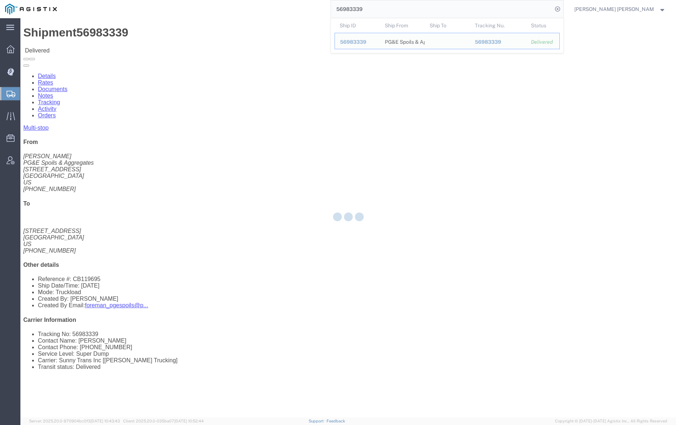
click at [112, 44] on div at bounding box center [348, 217] width 656 height 399
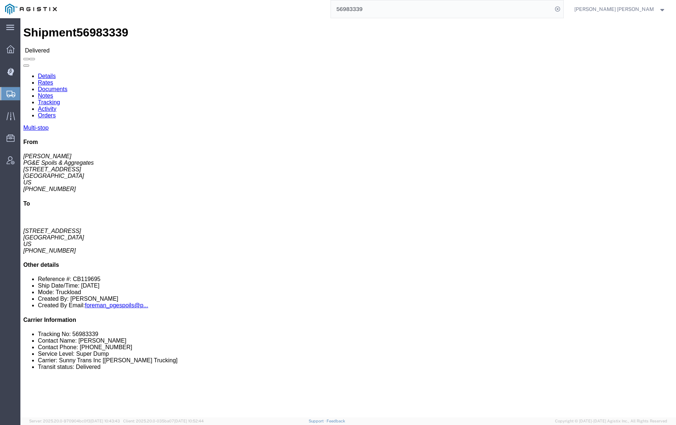
click link "Documents"
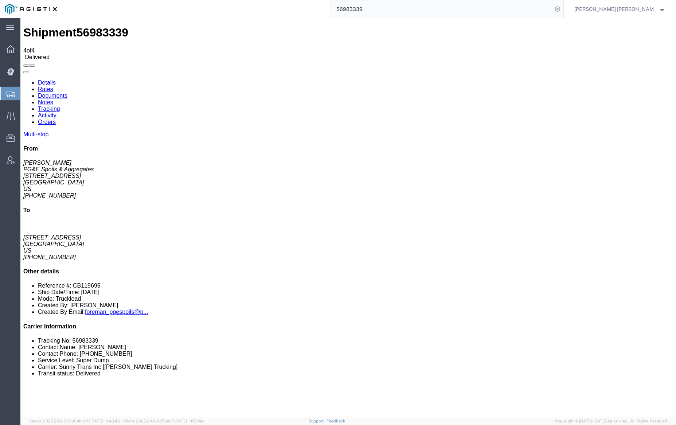
click at [53, 99] on link "Notes" at bounding box center [45, 102] width 15 height 6
click at [374, 9] on input "56983339" at bounding box center [442, 8] width 222 height 17
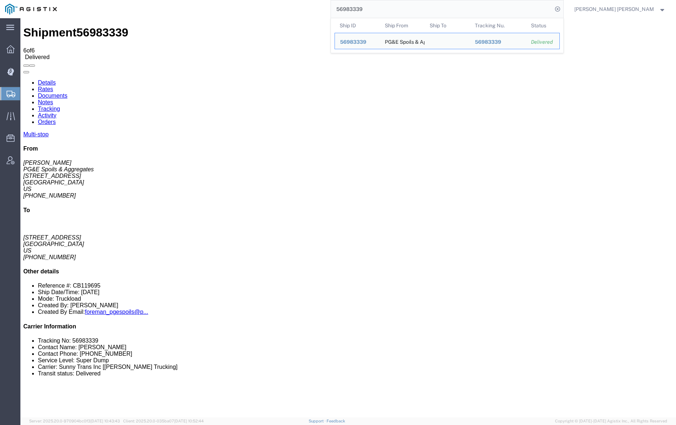
click at [374, 9] on input "56983339" at bounding box center [442, 8] width 222 height 17
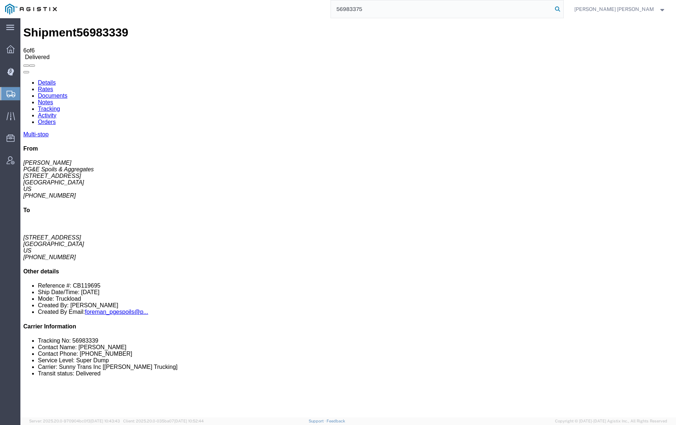
type input "56983375"
click at [563, 9] on icon at bounding box center [557, 9] width 10 height 10
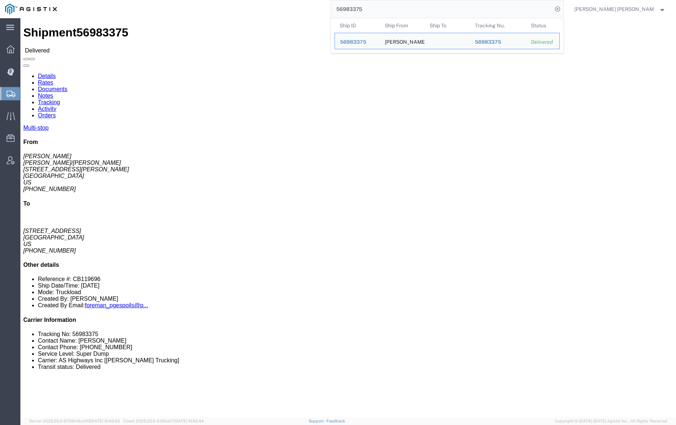
click link "Documents"
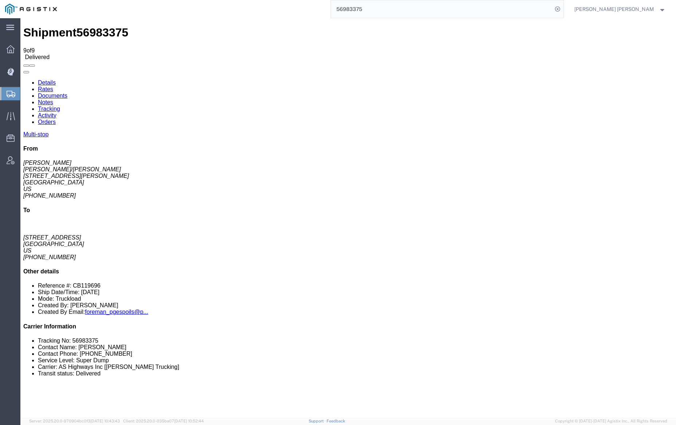
click at [53, 99] on link "Notes" at bounding box center [45, 102] width 15 height 6
